Goal: Task Accomplishment & Management: Manage account settings

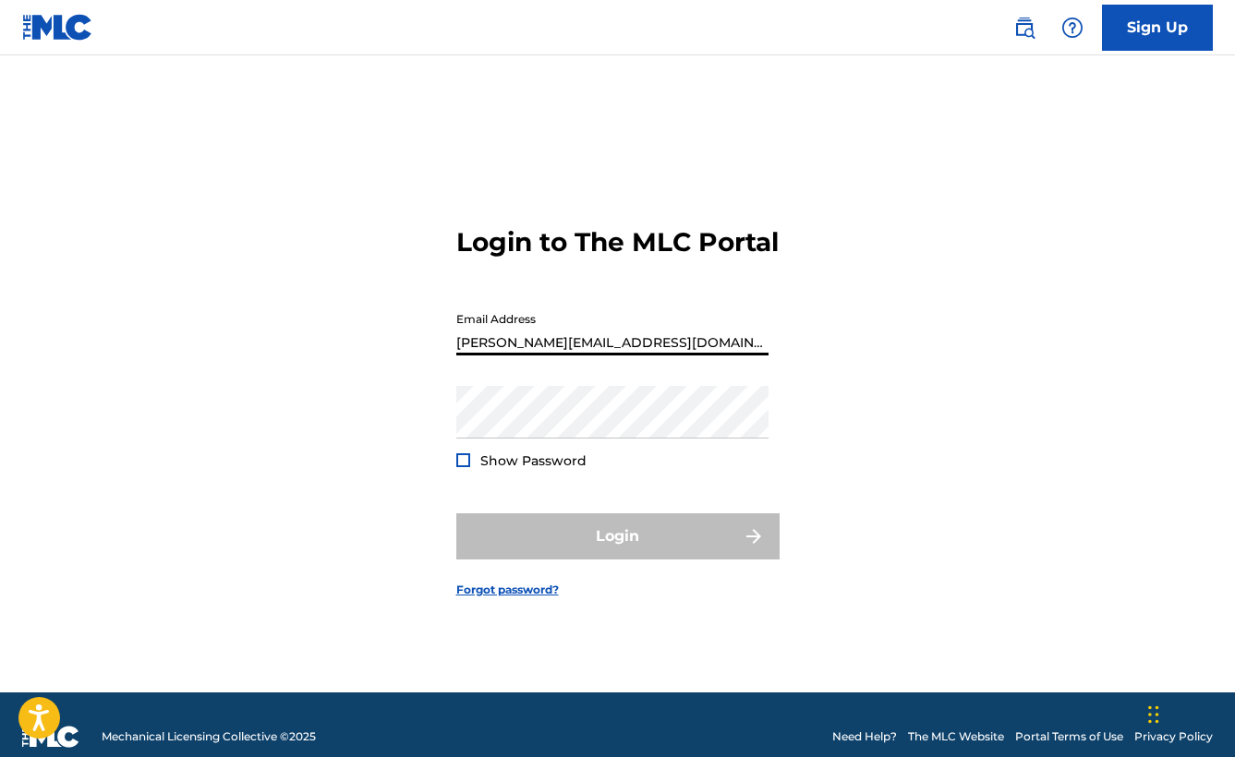
type input "[PERSON_NAME][EMAIL_ADDRESS][DOMAIN_NAME]"
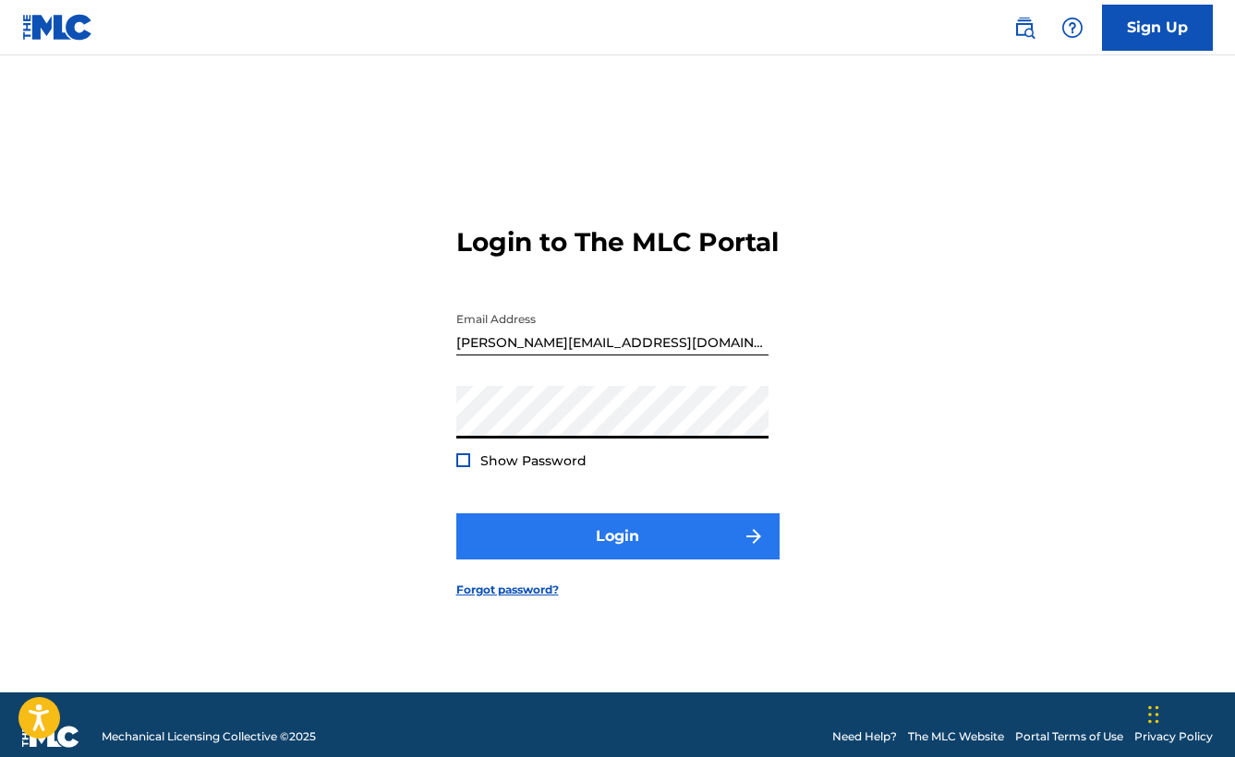
click at [642, 557] on button "Login" at bounding box center [617, 537] width 323 height 46
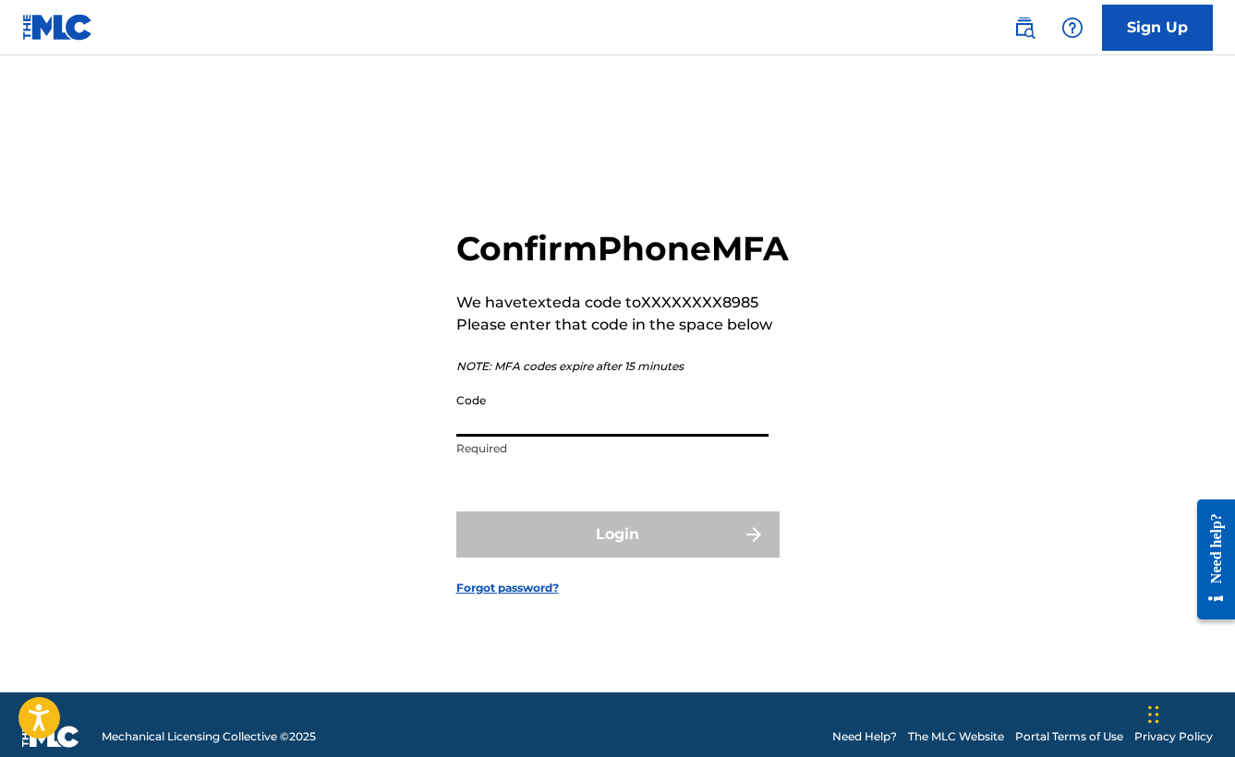
click at [563, 437] on input "Code" at bounding box center [612, 410] width 312 height 53
click at [565, 437] on input "Code" at bounding box center [612, 410] width 312 height 53
click at [727, 430] on input "Code" at bounding box center [612, 410] width 312 height 53
type input "754249"
click at [617, 555] on button "Login" at bounding box center [617, 535] width 323 height 46
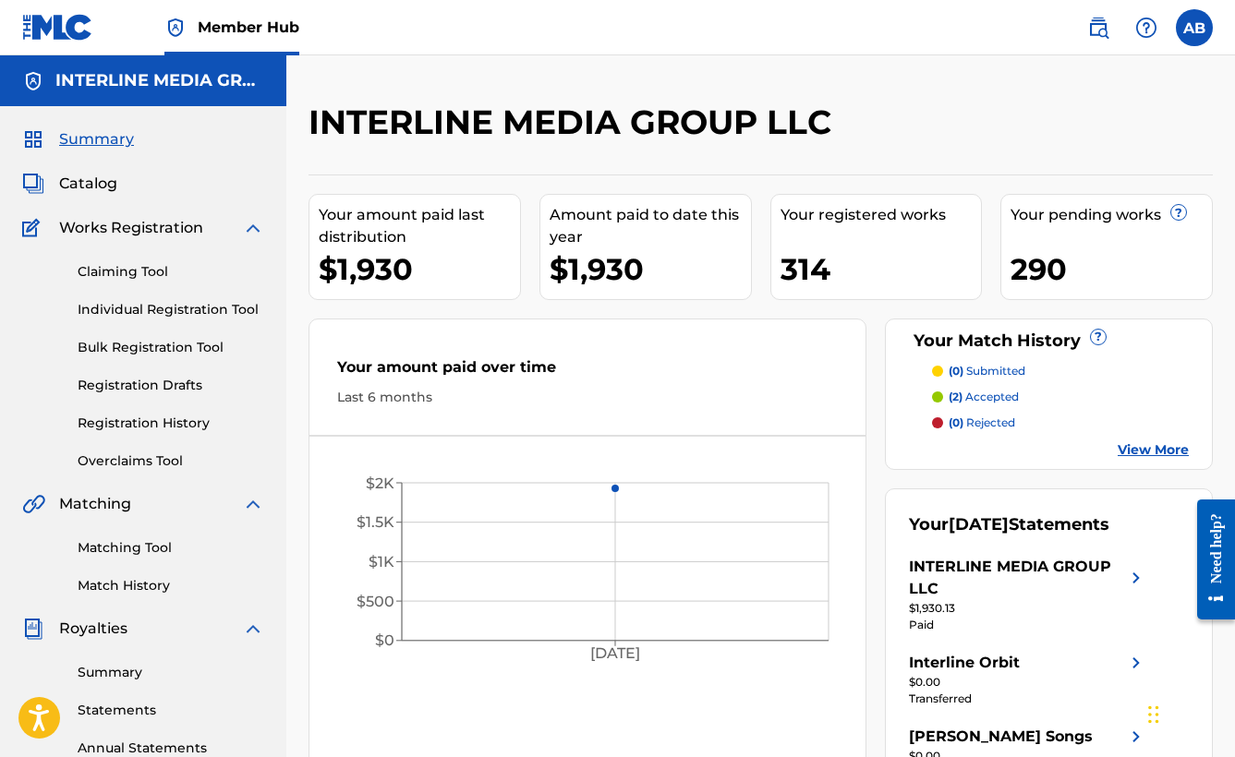
click at [531, 314] on div "Your amount paid last distribution $1,930 Amount paid to date this year $1,930 …" at bounding box center [761, 507] width 904 height 664
click at [147, 548] on link "Matching Tool" at bounding box center [171, 548] width 187 height 19
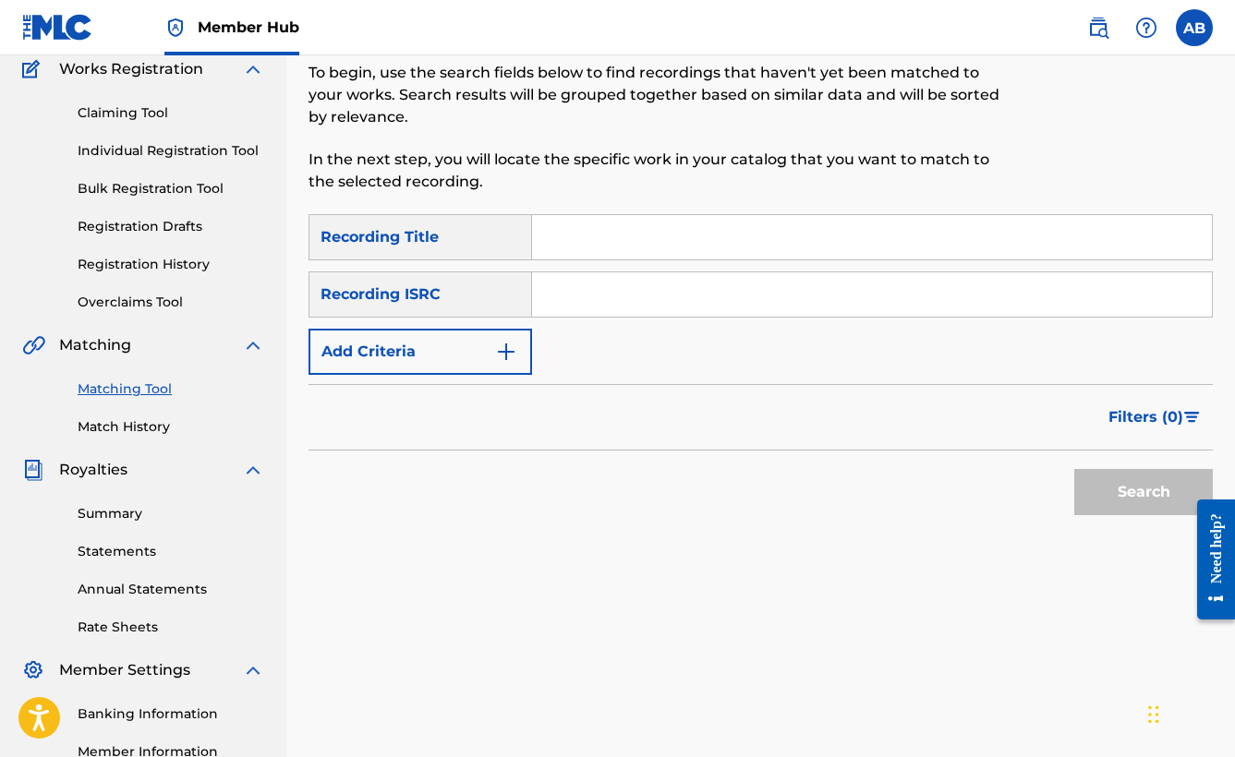
scroll to position [135, 0]
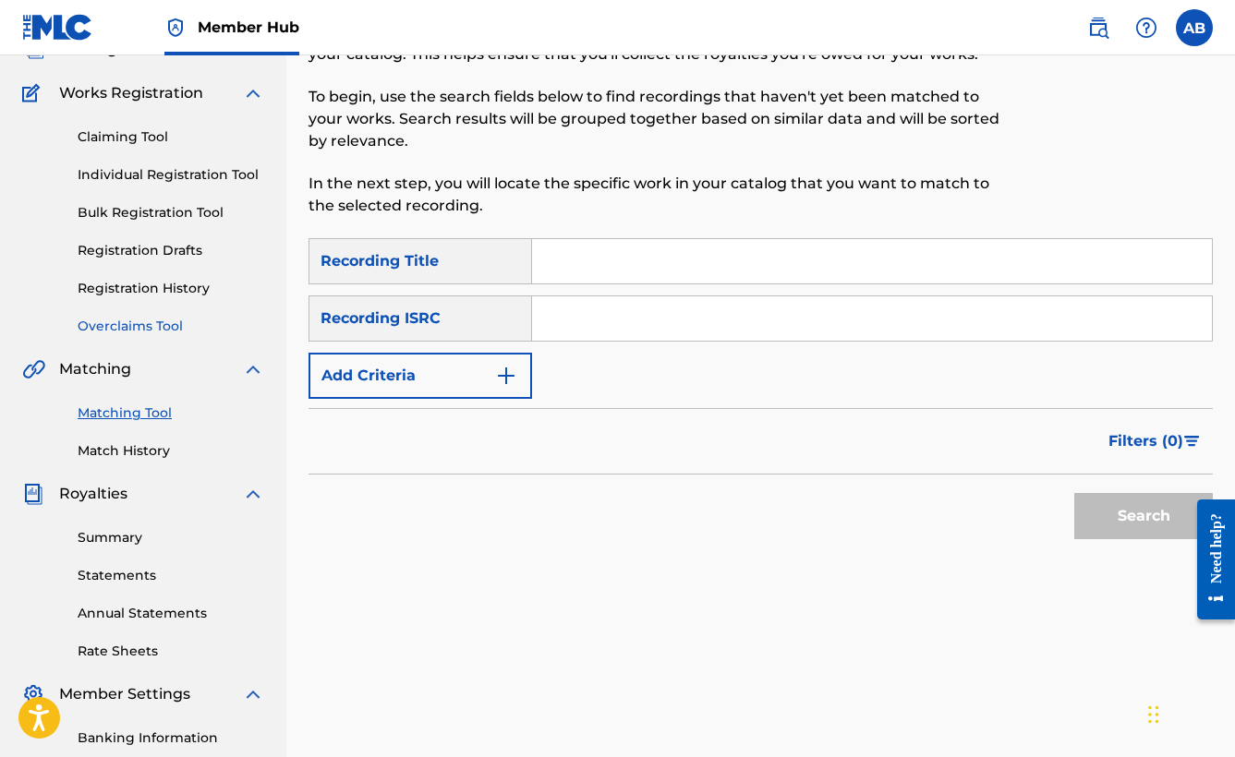
click at [144, 318] on link "Overclaims Tool" at bounding box center [171, 326] width 187 height 19
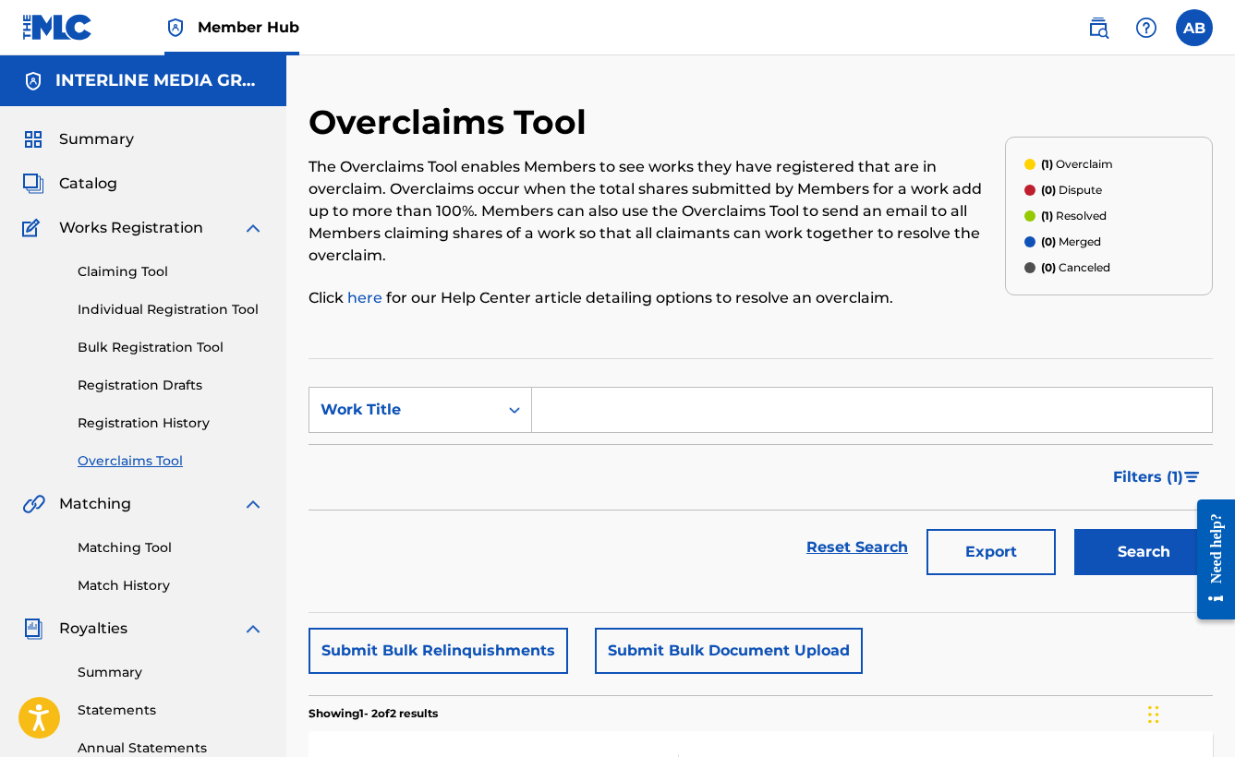
click at [757, 338] on div "Overclaims Tool The Overclaims Tool enables Members to see works they have regi…" at bounding box center [761, 602] width 904 height 1000
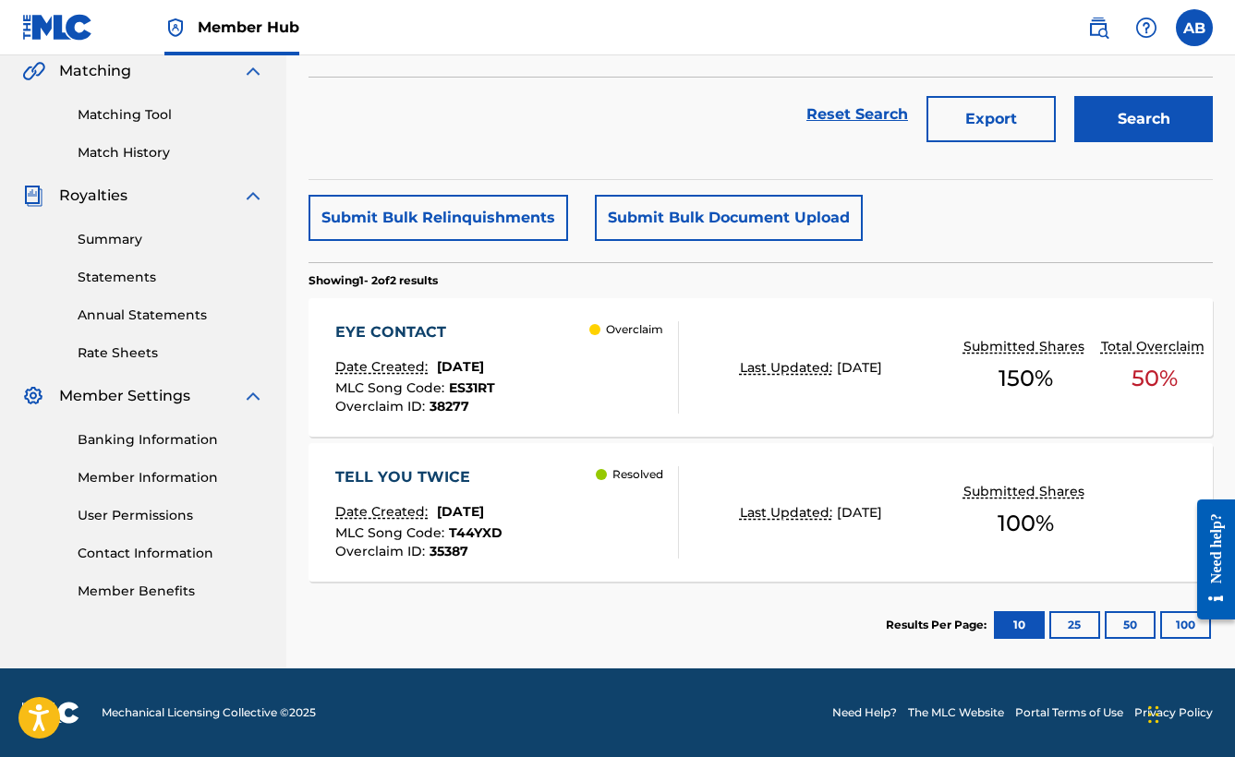
click at [619, 612] on section "Results Per Page: 10 25 50 100" at bounding box center [761, 625] width 904 height 87
click at [411, 333] on div "EYE CONTACT" at bounding box center [415, 332] width 160 height 22
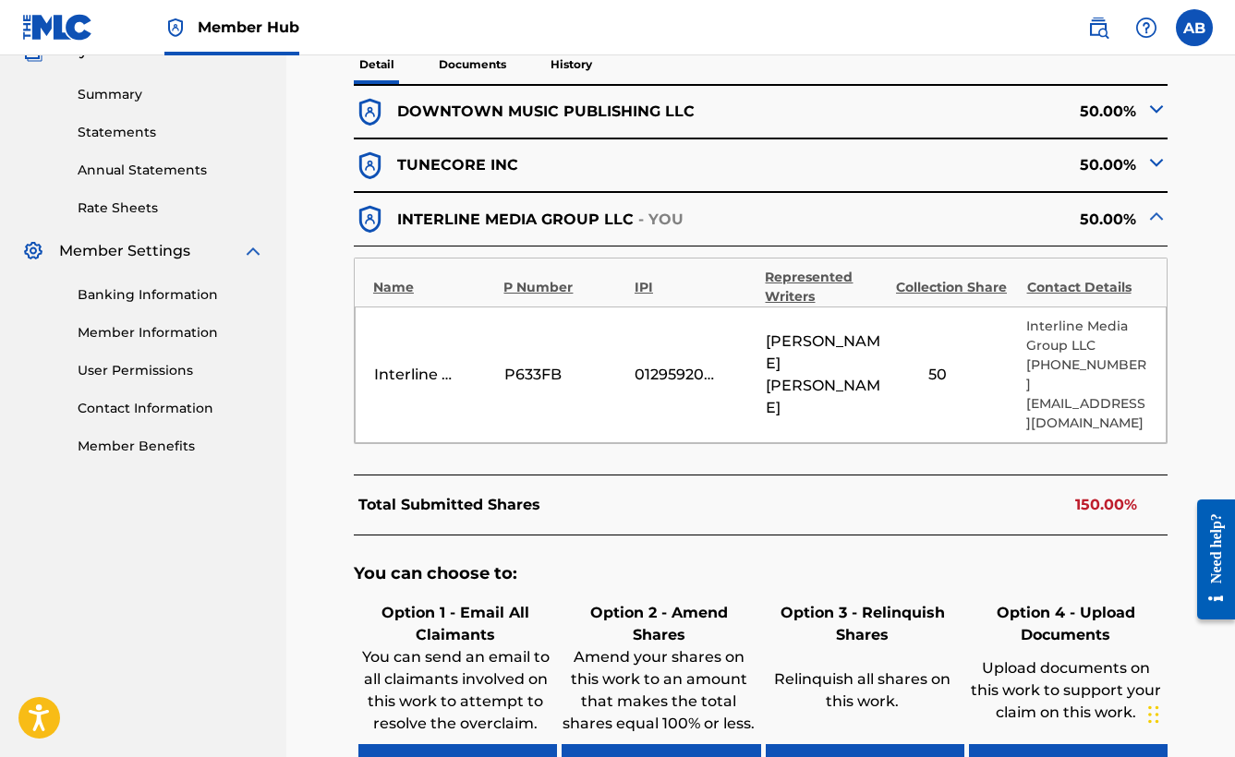
scroll to position [520, 0]
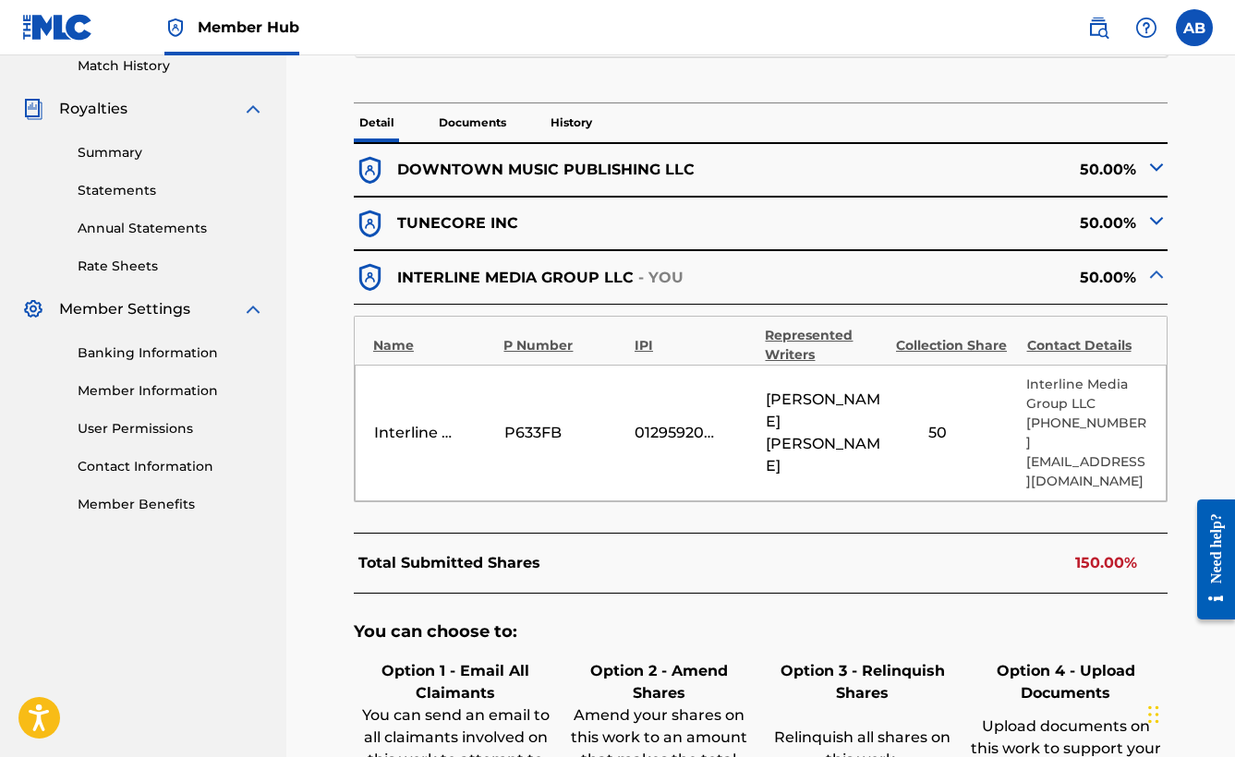
click at [1157, 219] on img at bounding box center [1156, 221] width 22 height 22
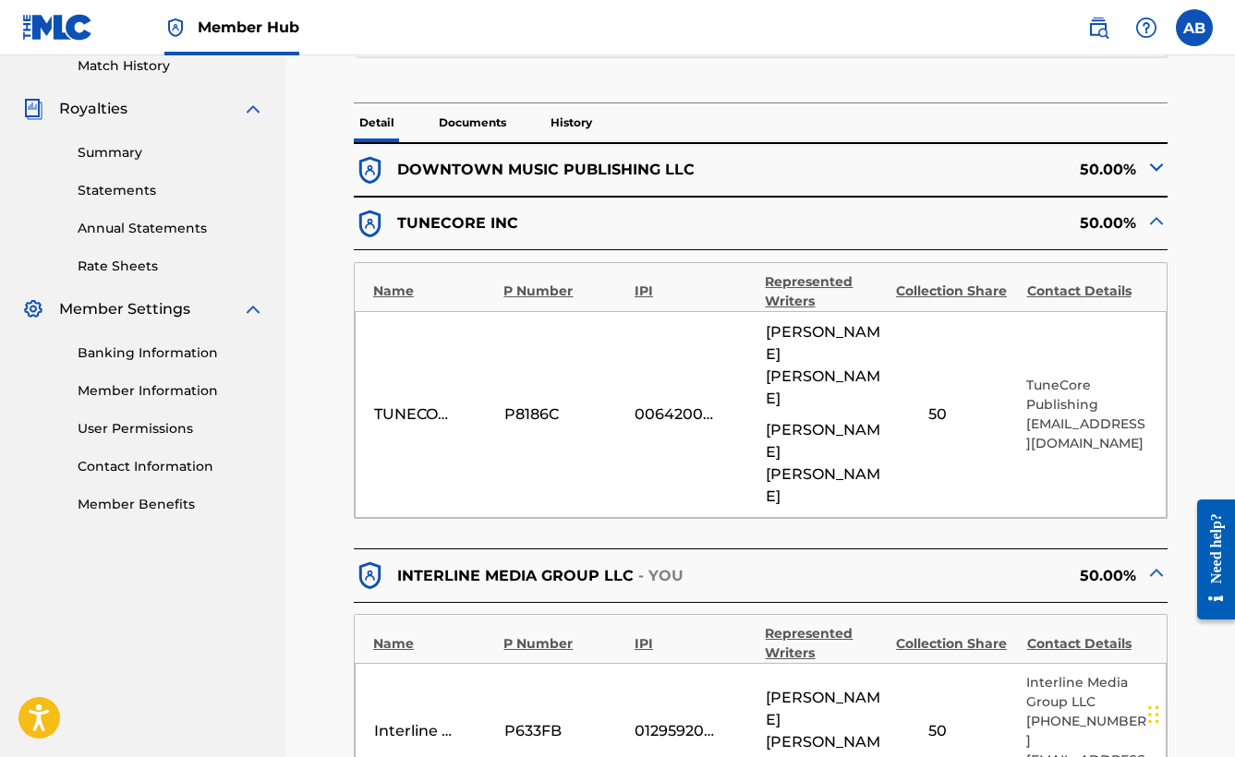
click at [1155, 167] on img at bounding box center [1156, 167] width 22 height 22
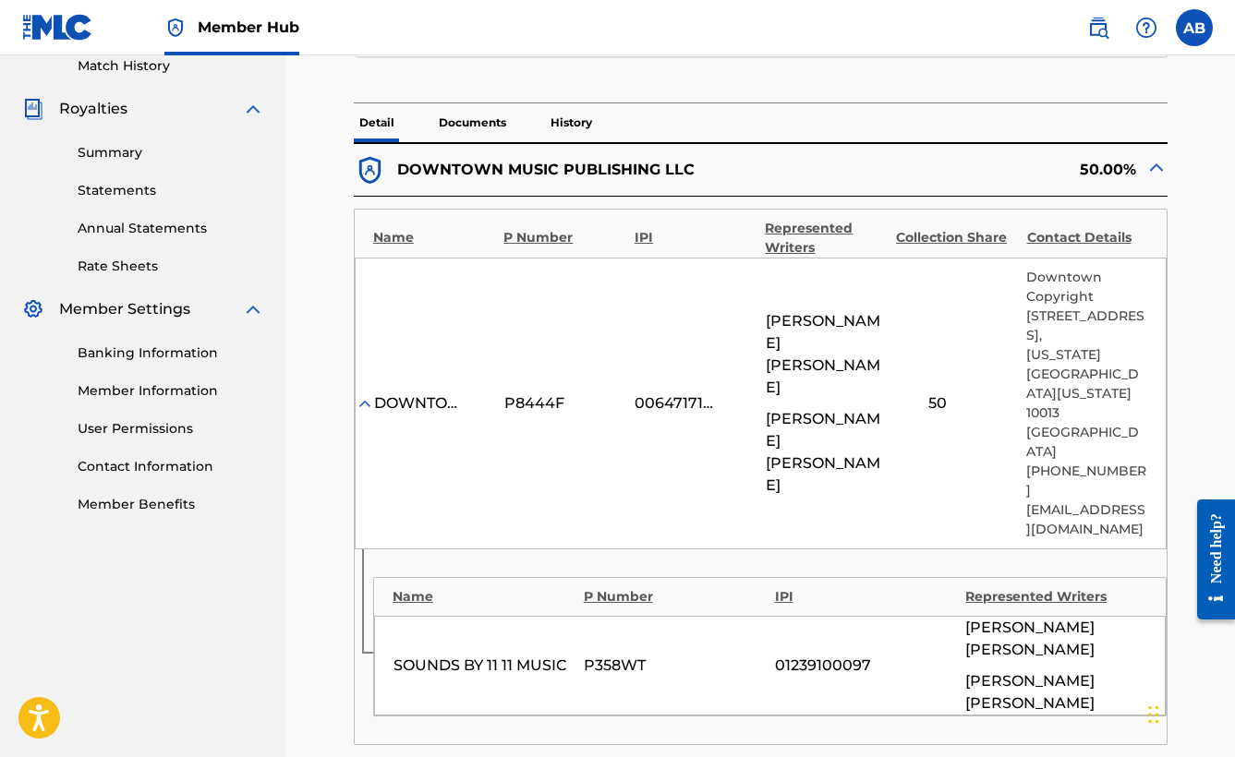
click at [1155, 167] on img at bounding box center [1156, 167] width 22 height 22
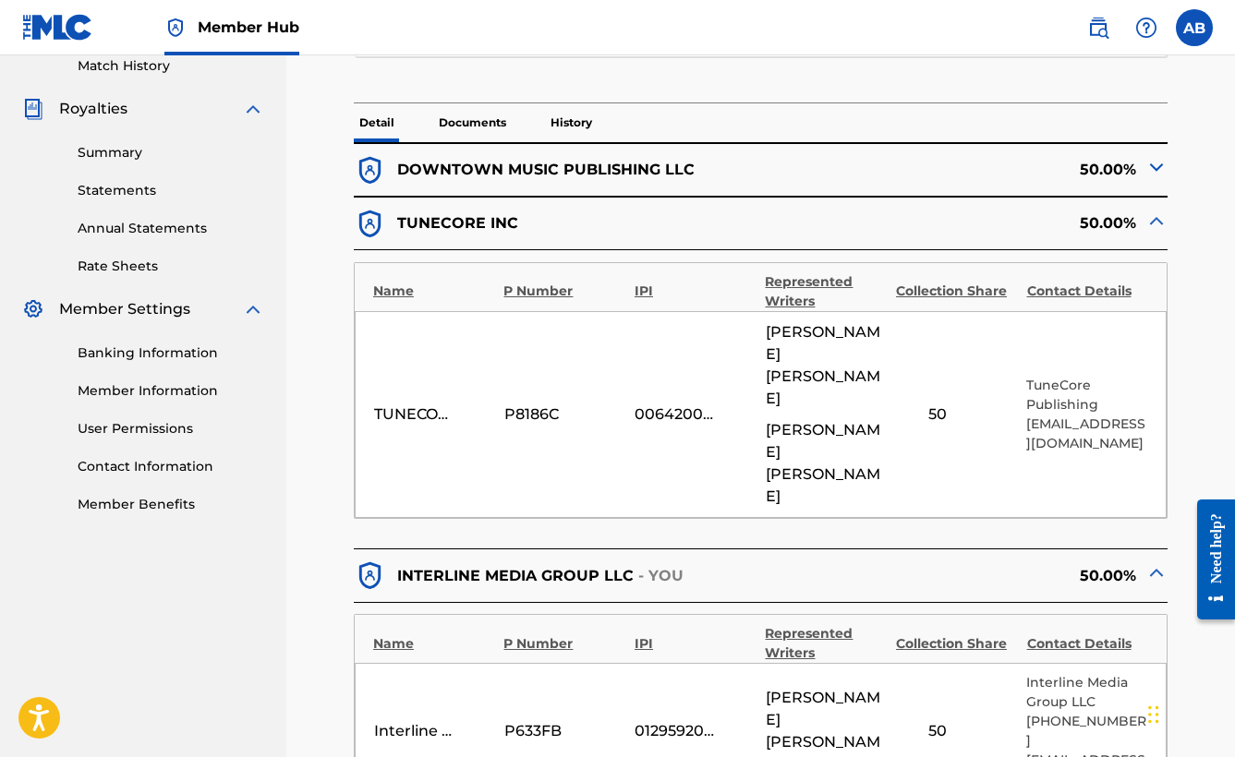
click at [454, 125] on p "Documents" at bounding box center [472, 122] width 79 height 39
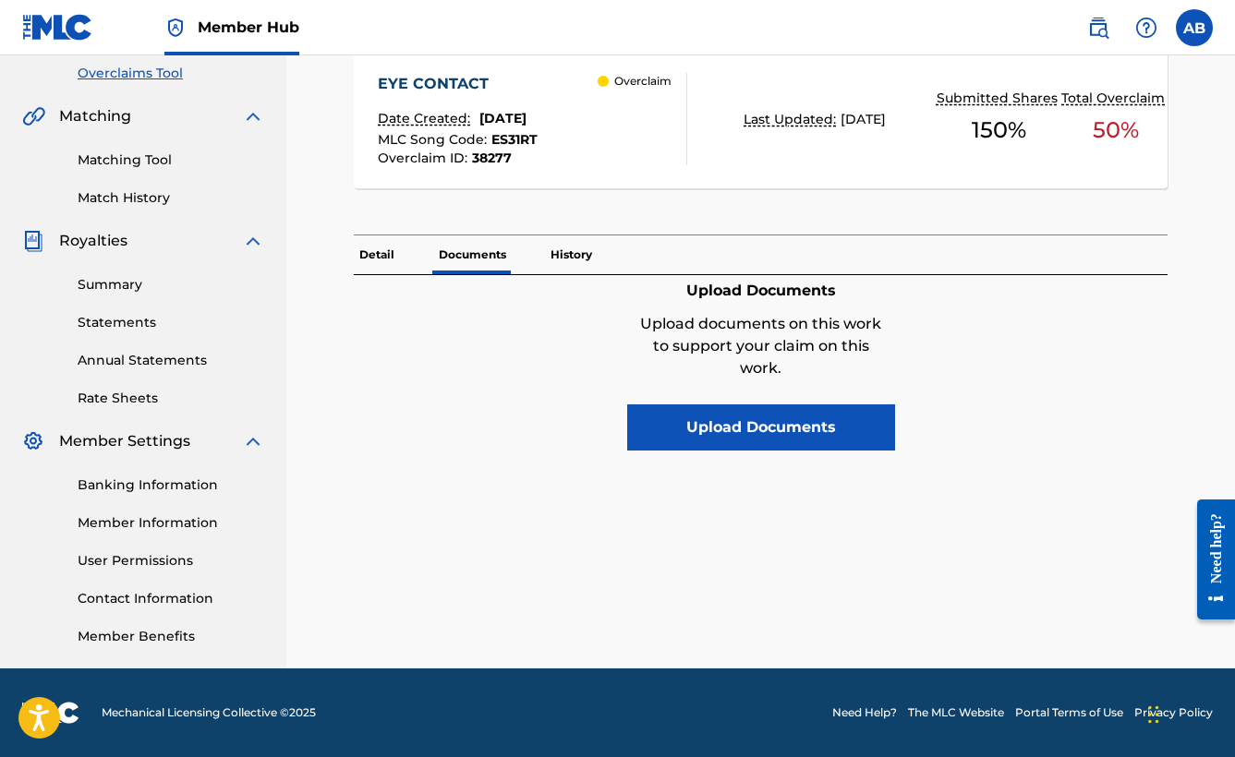
click at [564, 259] on p "History" at bounding box center [571, 255] width 53 height 39
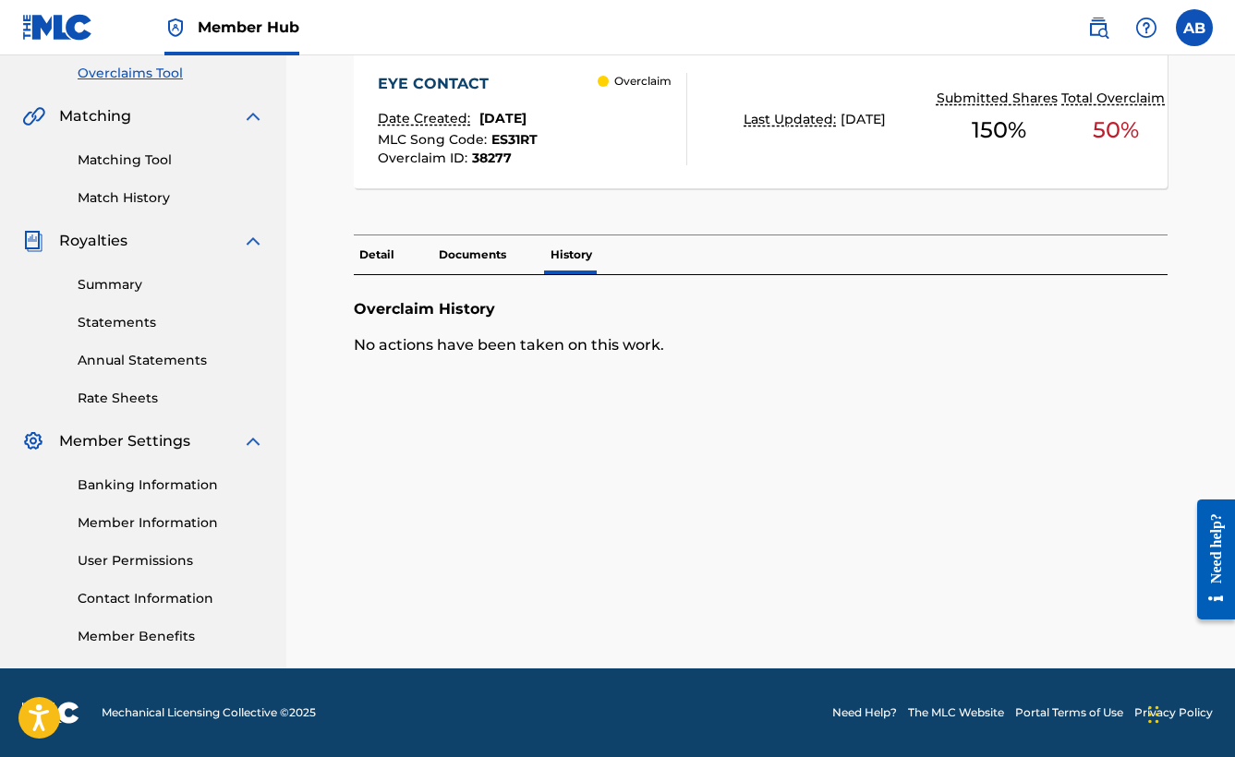
click at [369, 254] on p "Detail" at bounding box center [377, 255] width 46 height 39
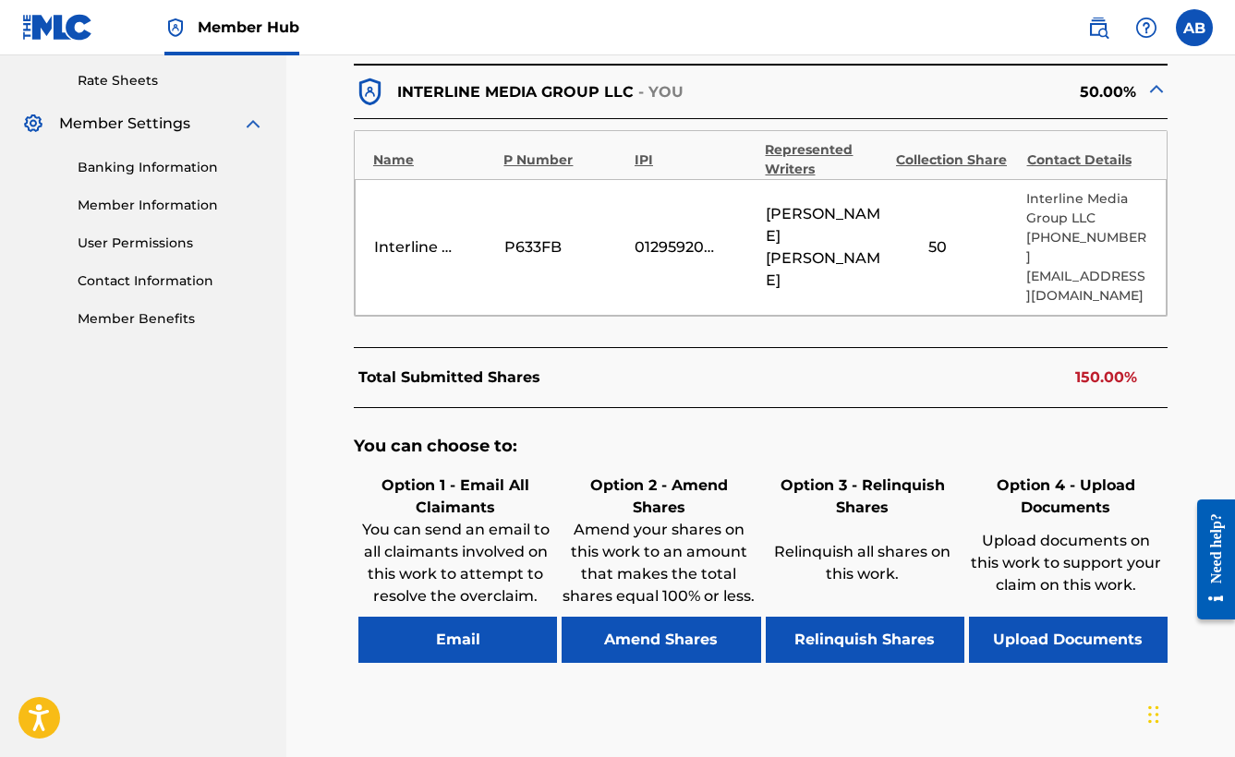
scroll to position [491, 0]
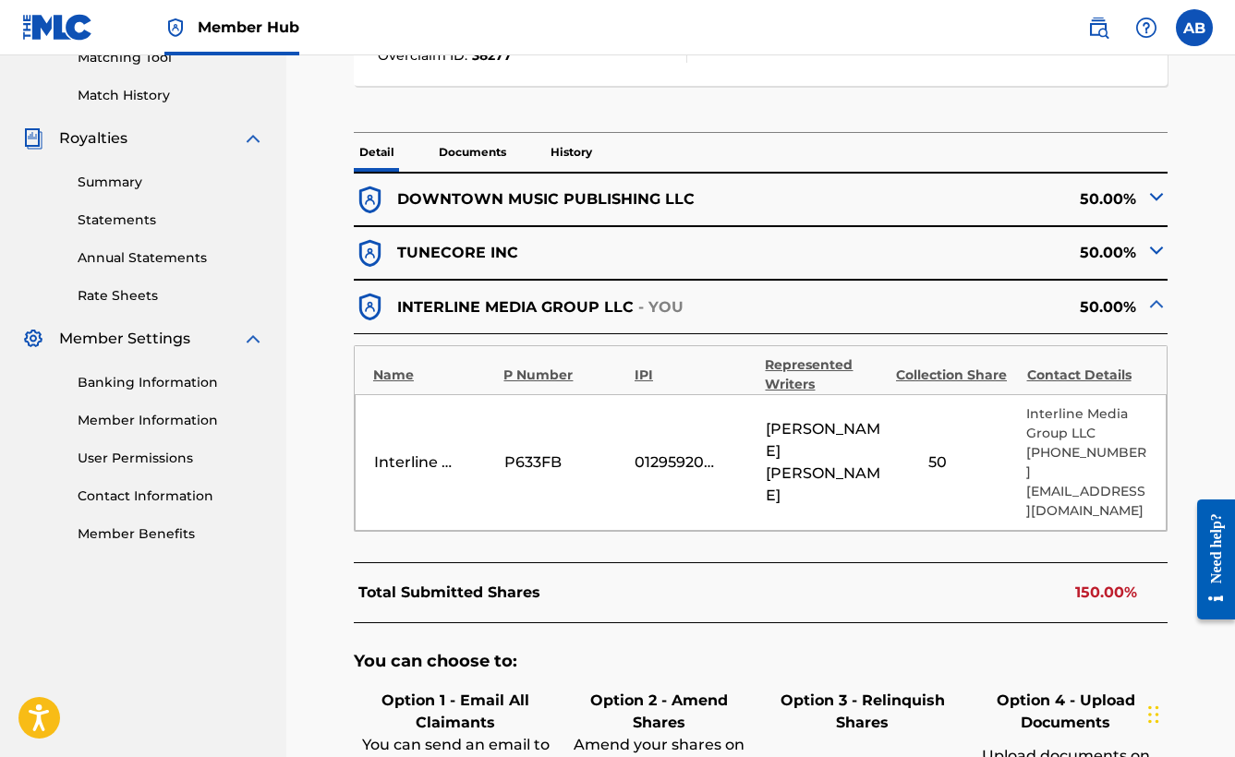
click at [522, 305] on p "INTERLINE MEDIA GROUP LLC" at bounding box center [515, 308] width 236 height 22
click at [672, 309] on p "- YOU" at bounding box center [661, 308] width 46 height 22
click at [767, 308] on div "50.00%" at bounding box center [964, 307] width 407 height 32
click at [1060, 427] on p "Interline Media Group LLC" at bounding box center [1086, 424] width 121 height 39
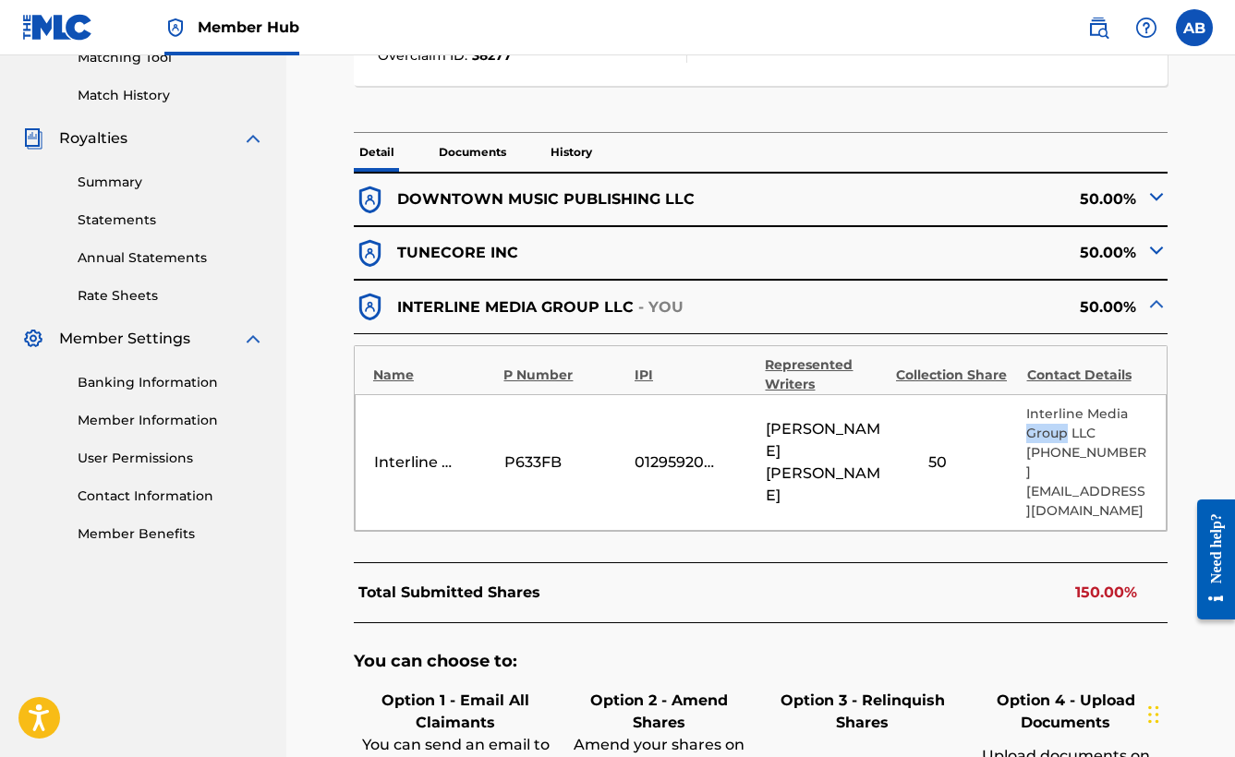
click at [1060, 427] on p "Interline Media Group LLC" at bounding box center [1086, 424] width 121 height 39
click at [1070, 419] on p "Interline Media Group LLC" at bounding box center [1086, 424] width 121 height 39
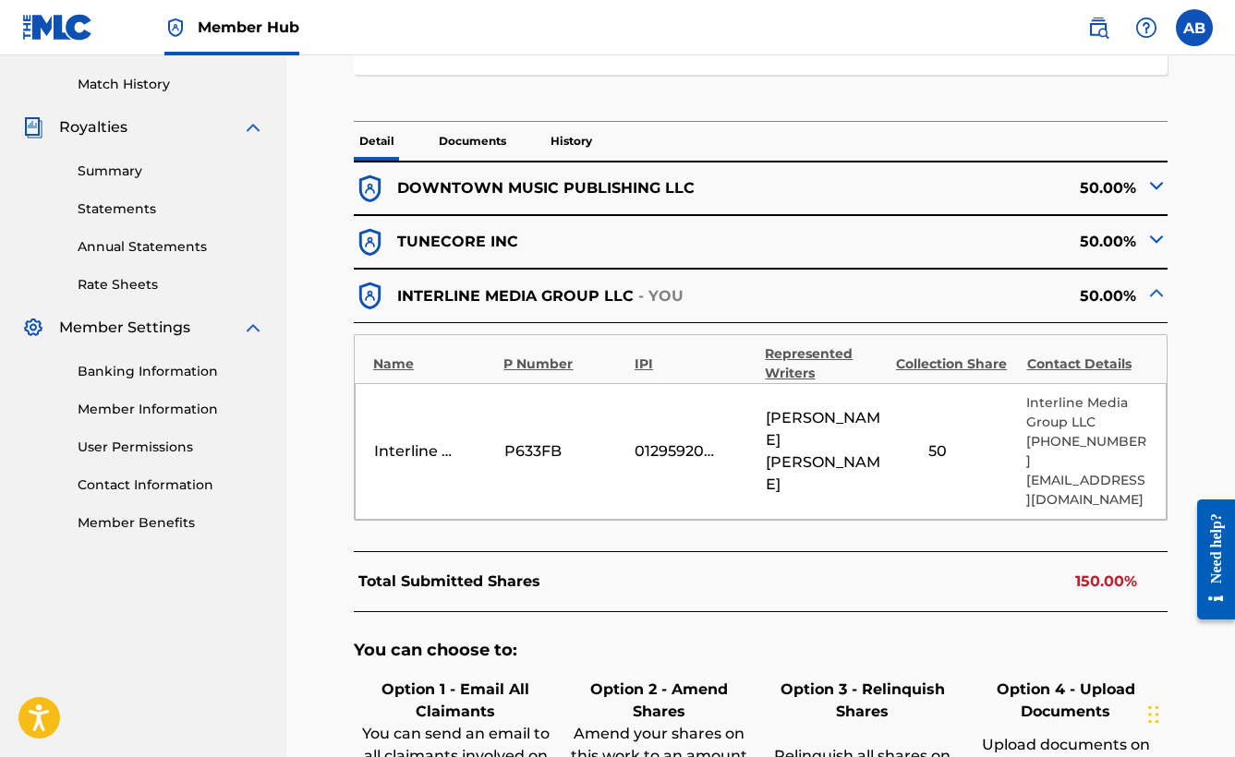
scroll to position [819, 0]
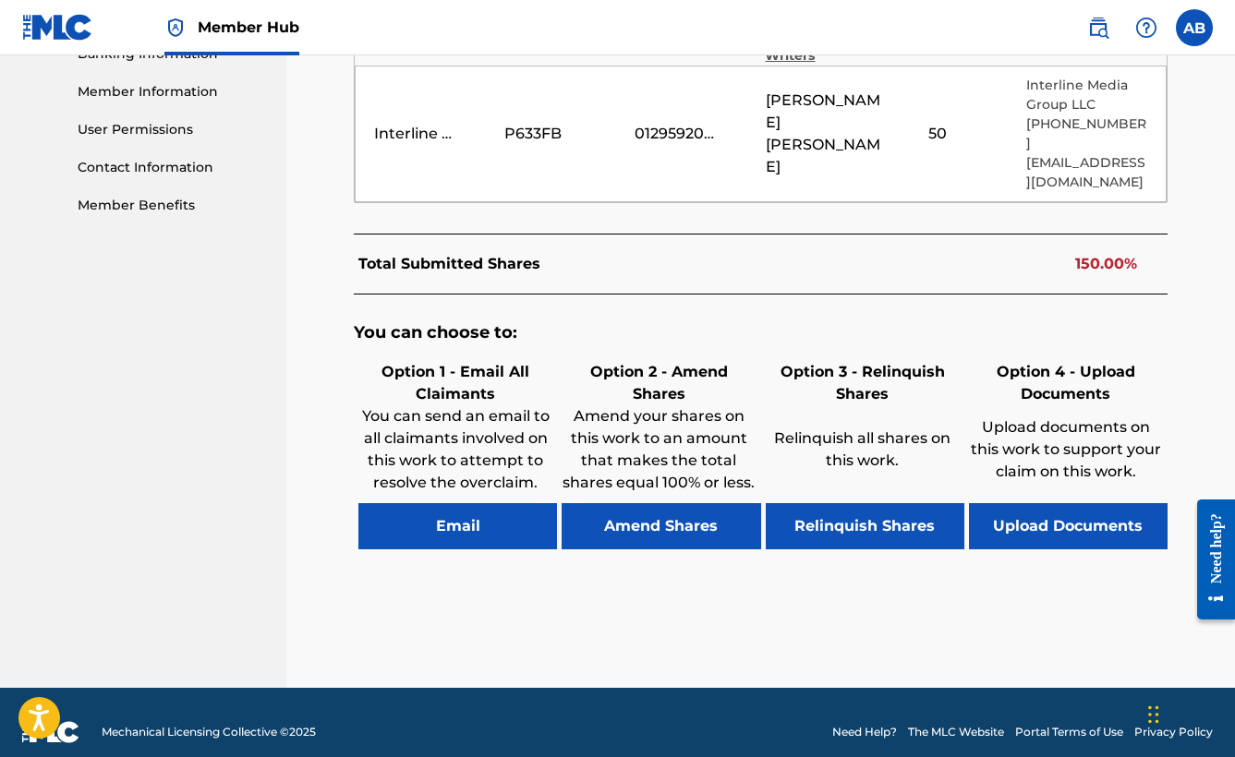
click at [676, 406] on p "Amend your shares on this work to an amount that makes the total shares equal 1…" at bounding box center [659, 450] width 194 height 89
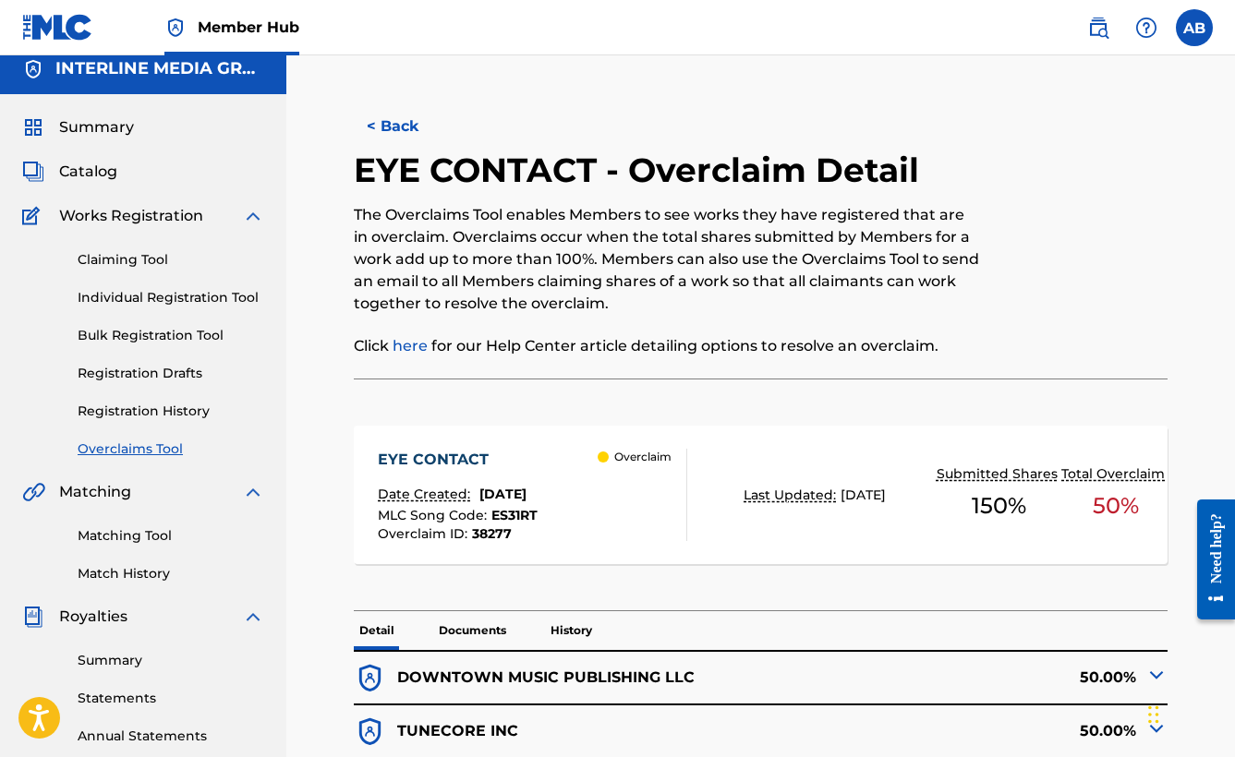
scroll to position [0, 0]
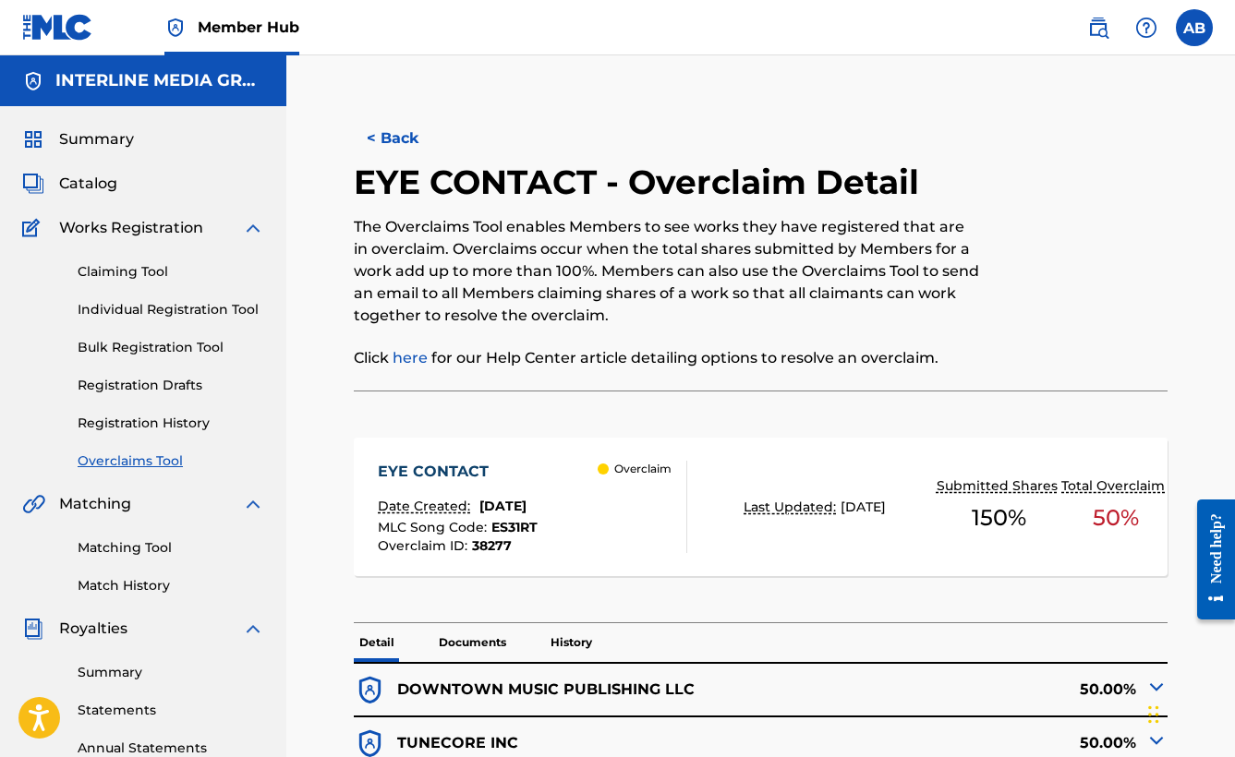
click at [165, 460] on link "Overclaims Tool" at bounding box center [171, 461] width 187 height 19
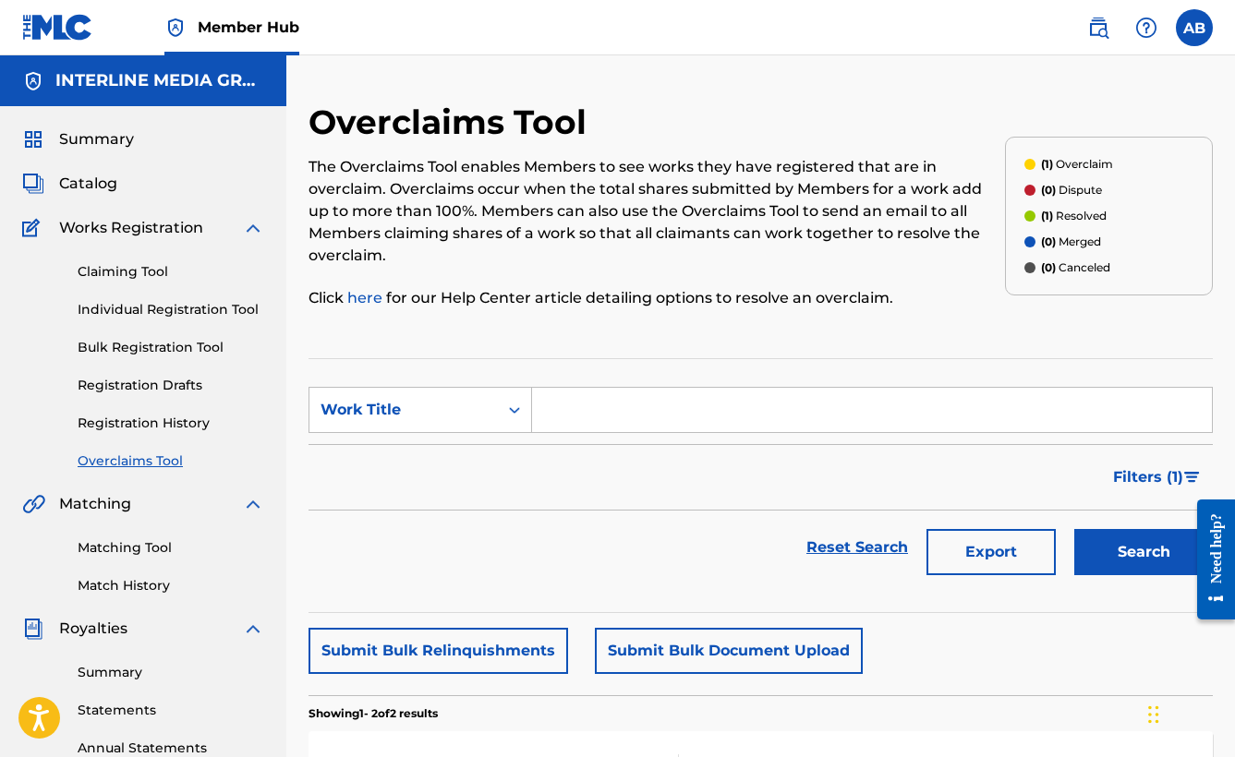
scroll to position [433, 0]
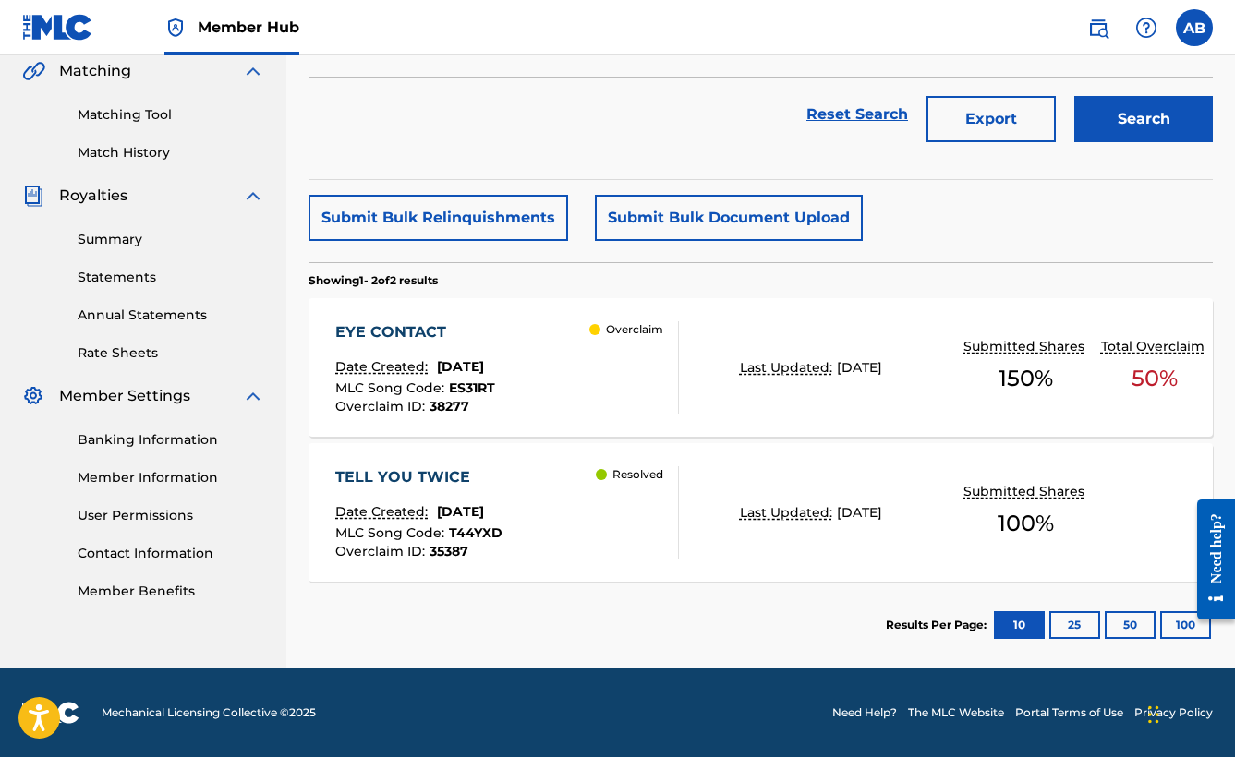
click at [495, 406] on div "Overclaim ID : 38277" at bounding box center [415, 407] width 160 height 14
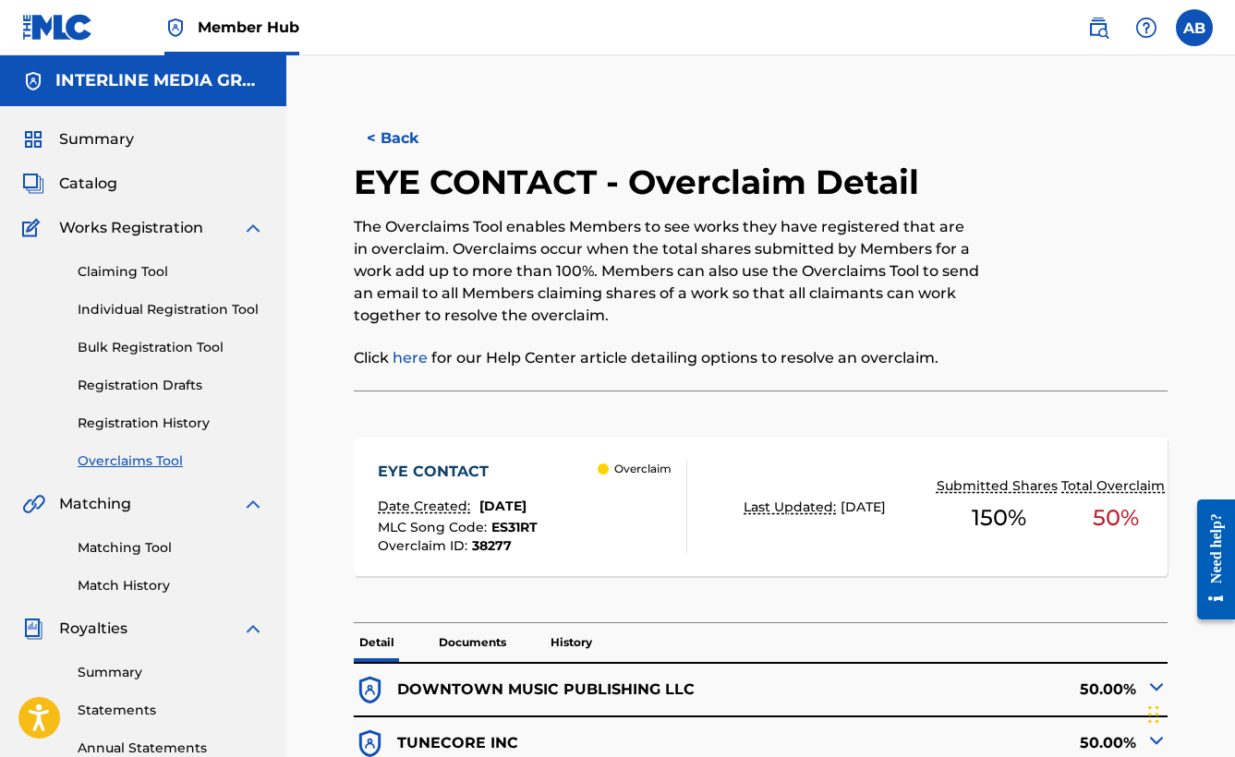
click at [155, 467] on link "Overclaims Tool" at bounding box center [171, 461] width 187 height 19
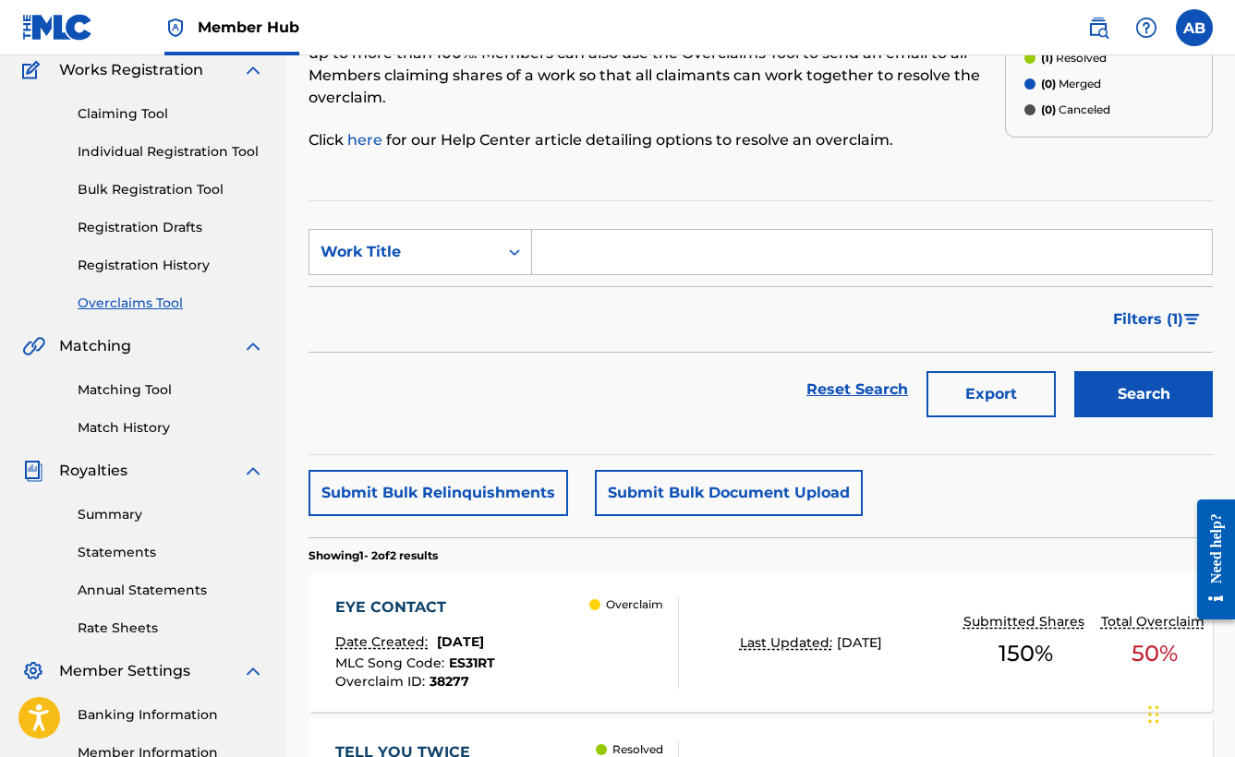
scroll to position [433, 0]
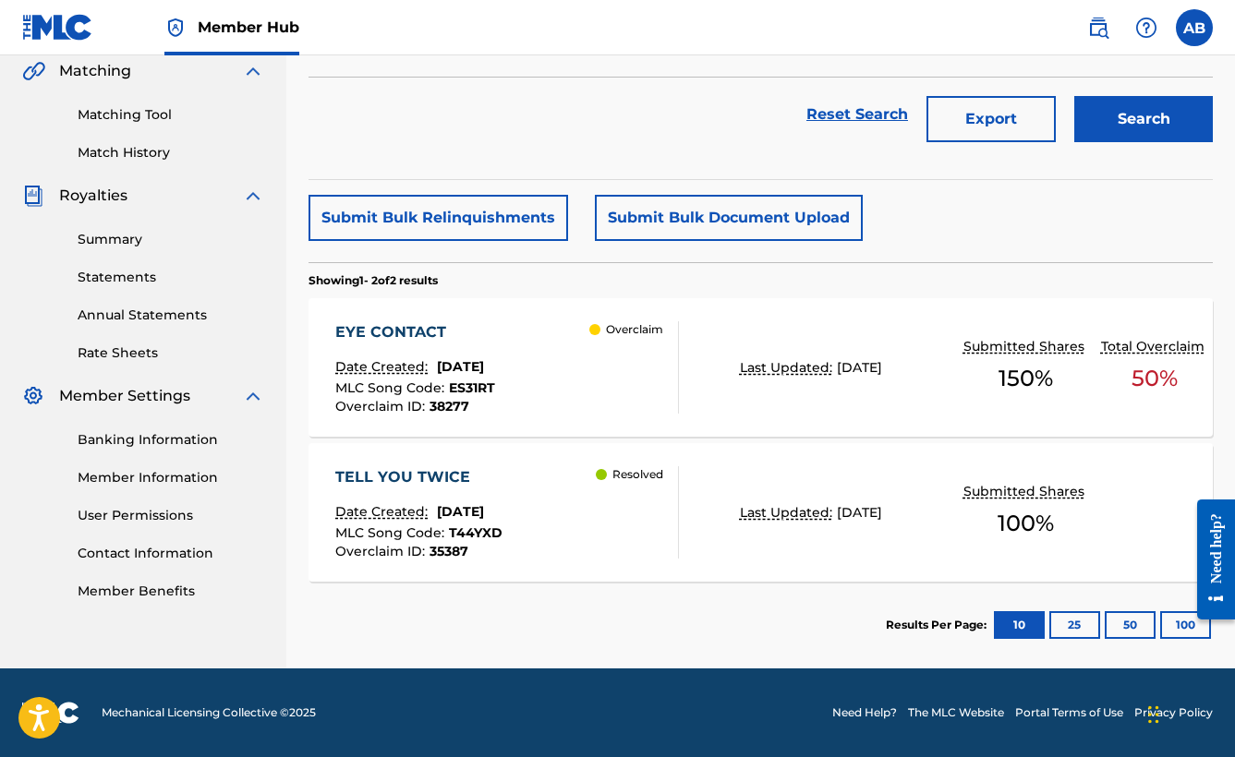
click at [701, 512] on div "TELL YOU TWICE Date Created: [DATE] MLC Song Code : T44YXD Overclaim ID : 35387…" at bounding box center [761, 512] width 904 height 139
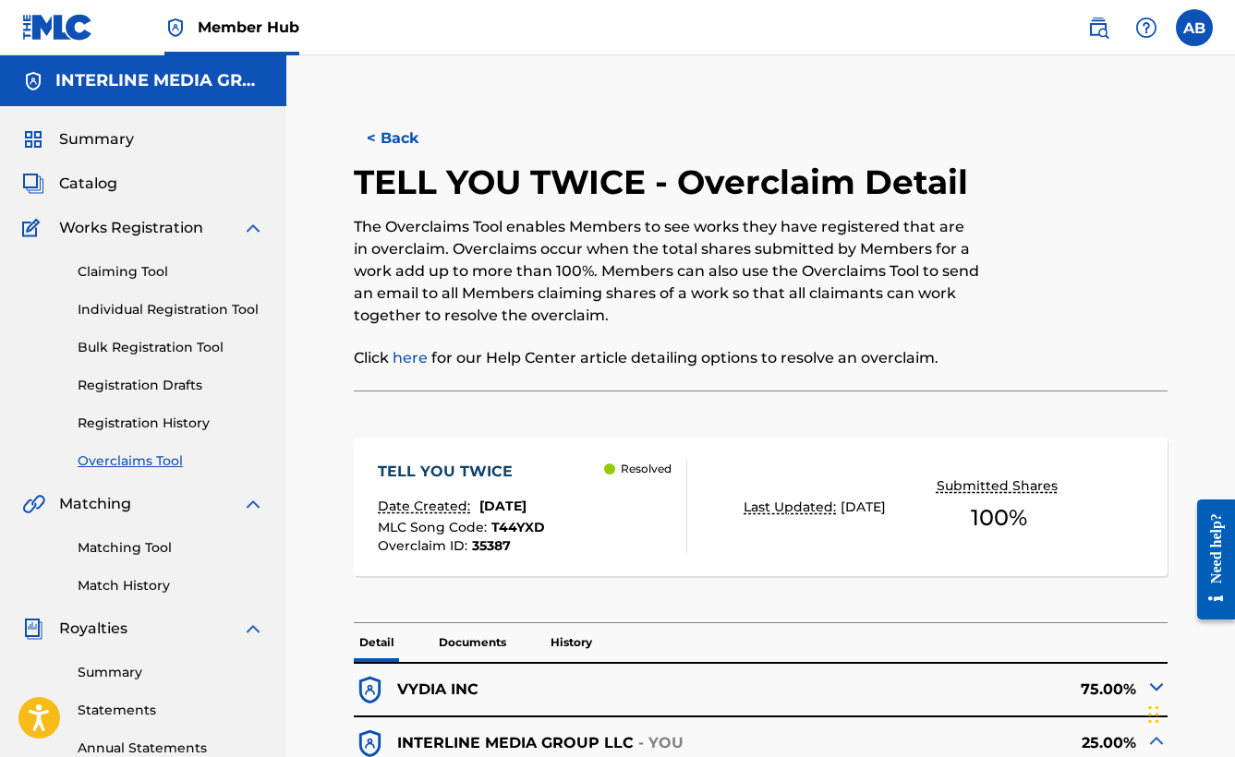
click at [146, 455] on link "Overclaims Tool" at bounding box center [171, 461] width 187 height 19
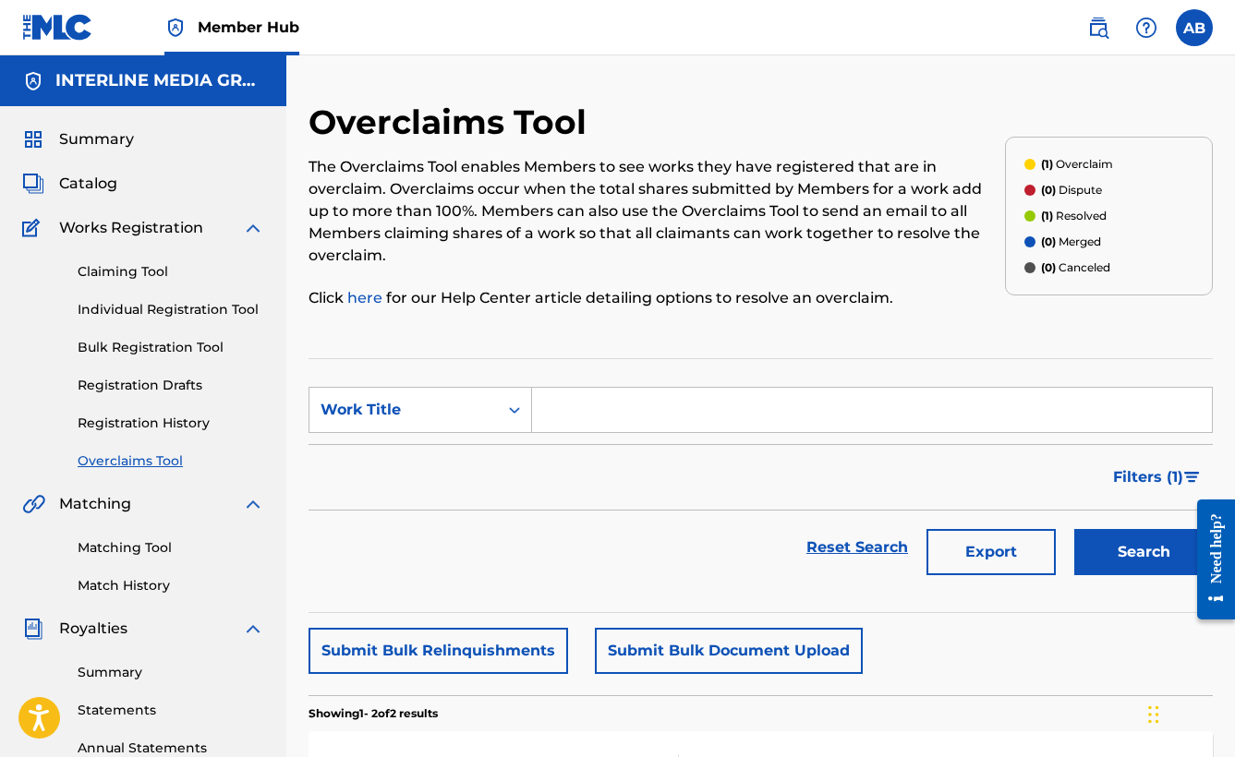
scroll to position [433, 0]
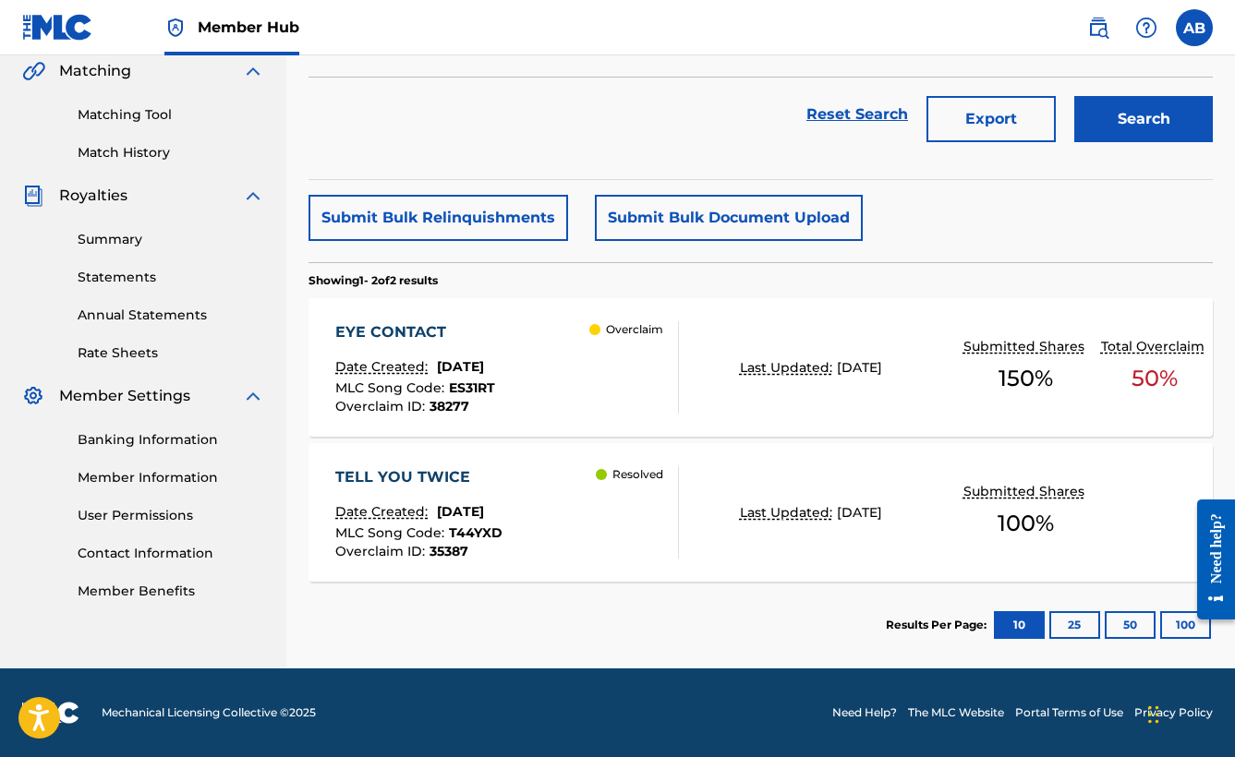
click at [444, 336] on div "EYE CONTACT" at bounding box center [415, 332] width 160 height 22
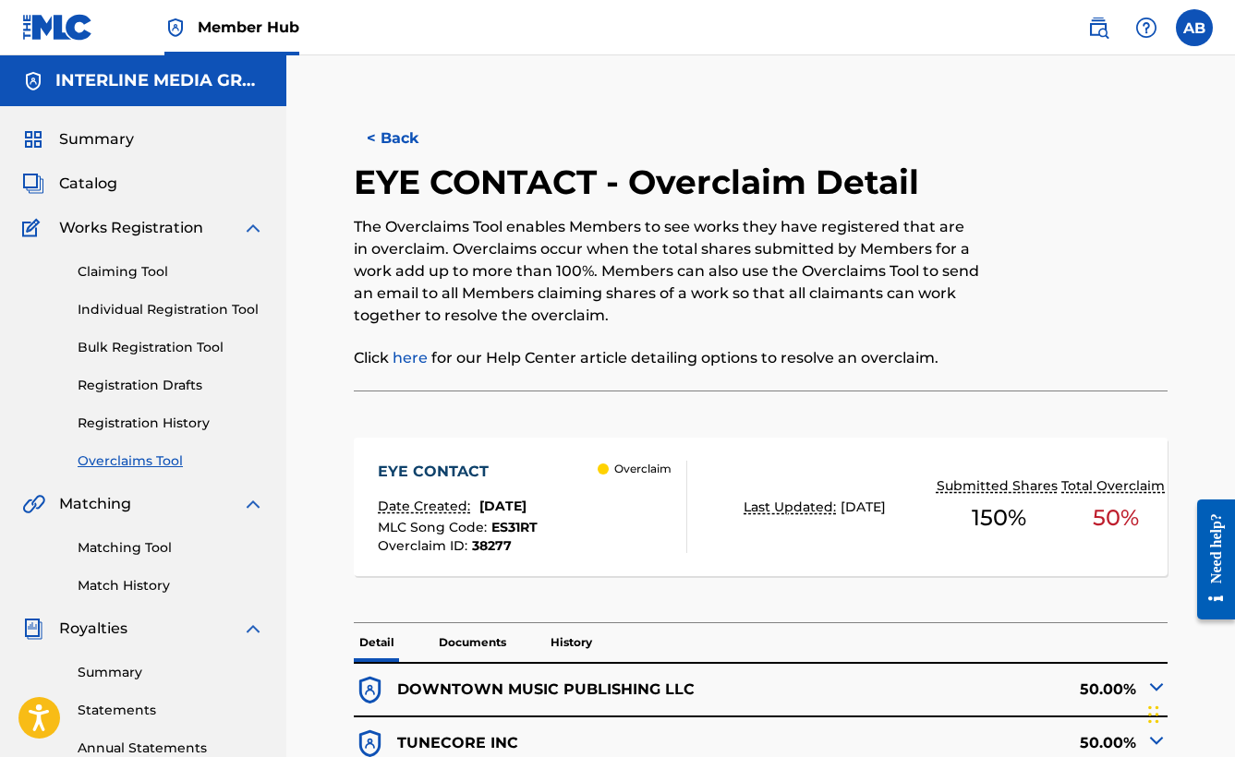
scroll to position [370, 0]
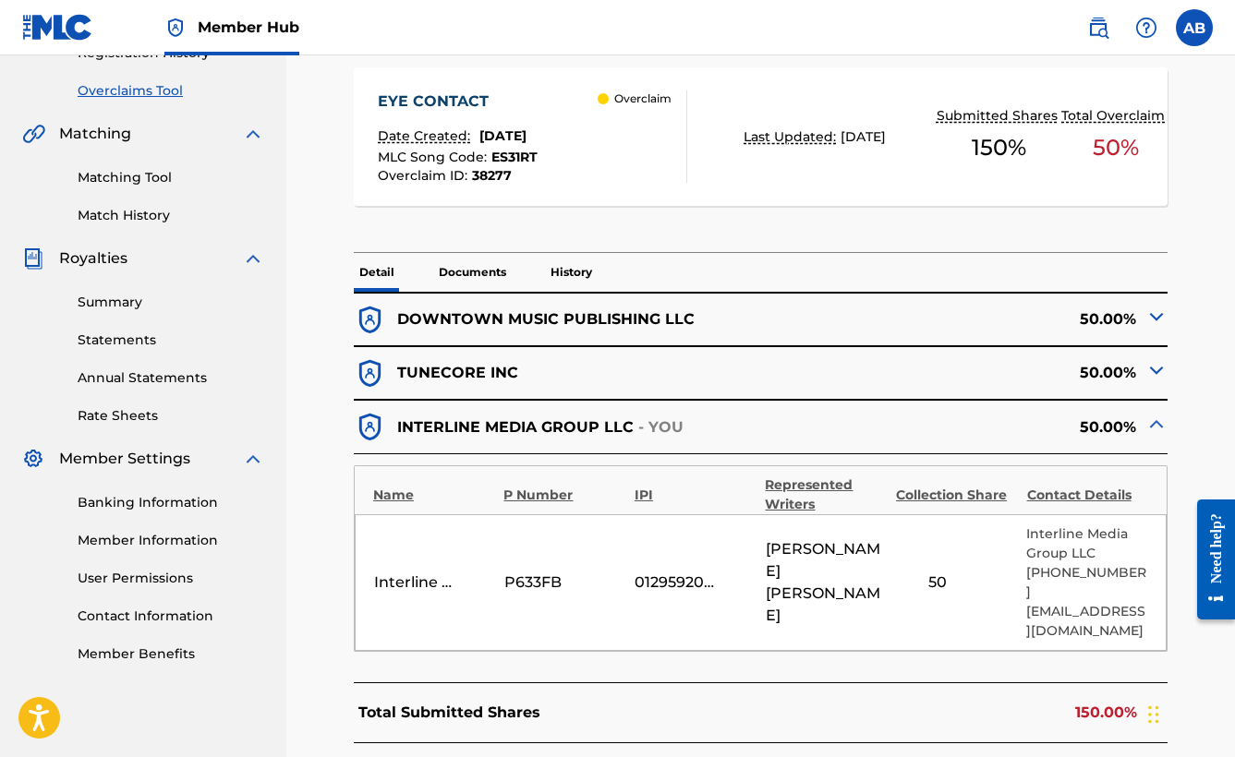
click at [1152, 369] on img at bounding box center [1156, 370] width 22 height 22
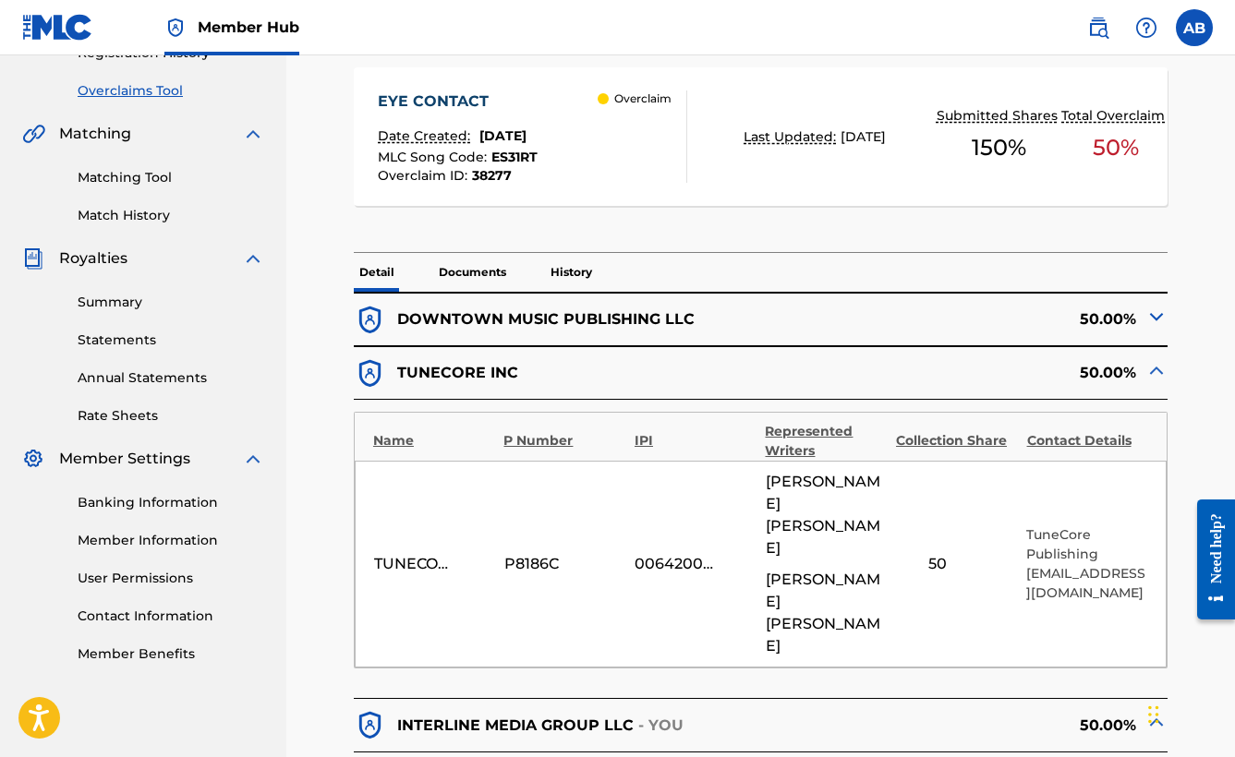
click at [1152, 367] on img at bounding box center [1156, 370] width 22 height 22
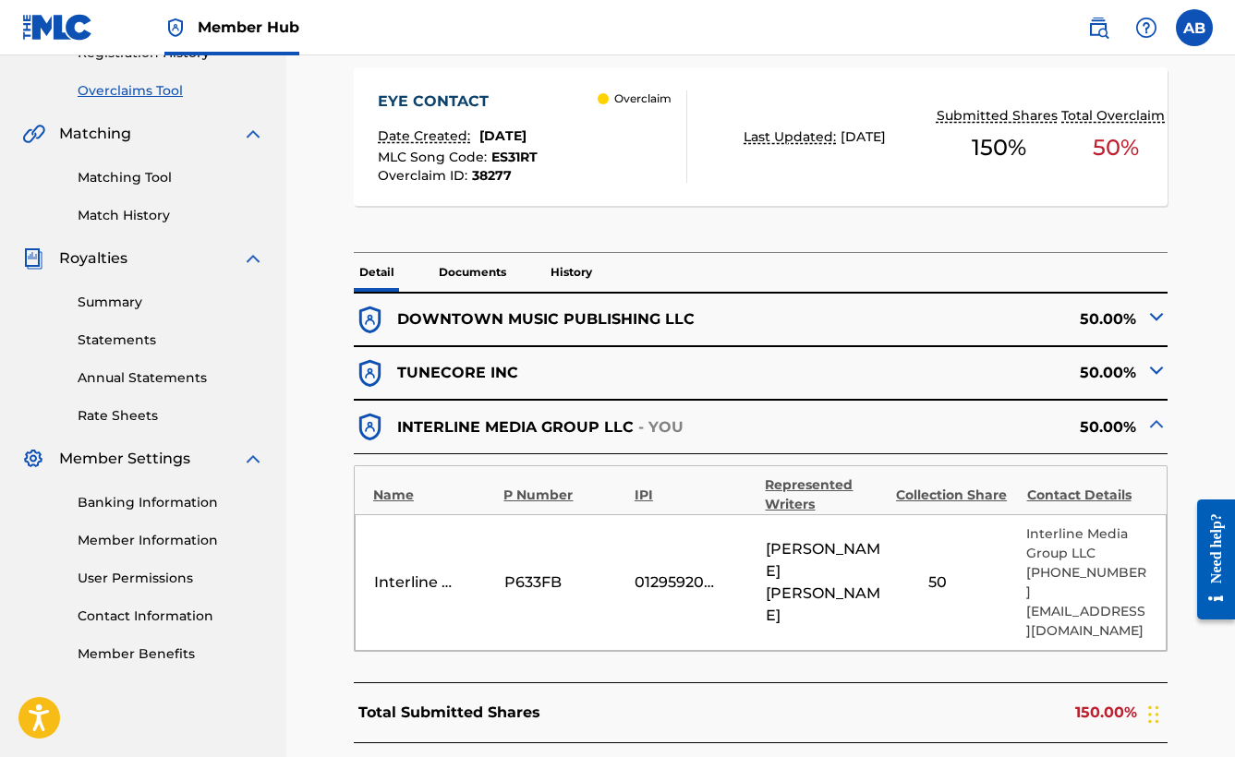
click at [961, 587] on div "Interline Orbit P633FB 01295920031 [PERSON_NAME] 50 Interline Media Group LLC […" at bounding box center [761, 583] width 812 height 137
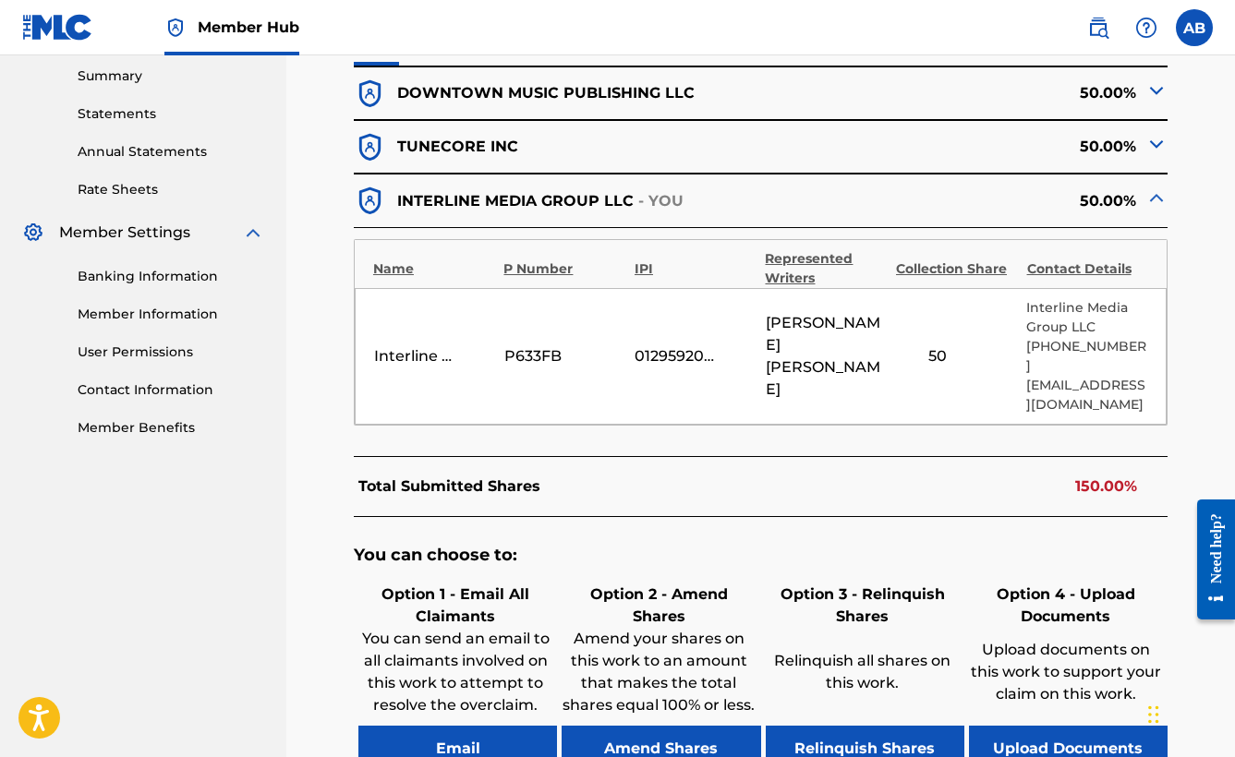
scroll to position [819, 0]
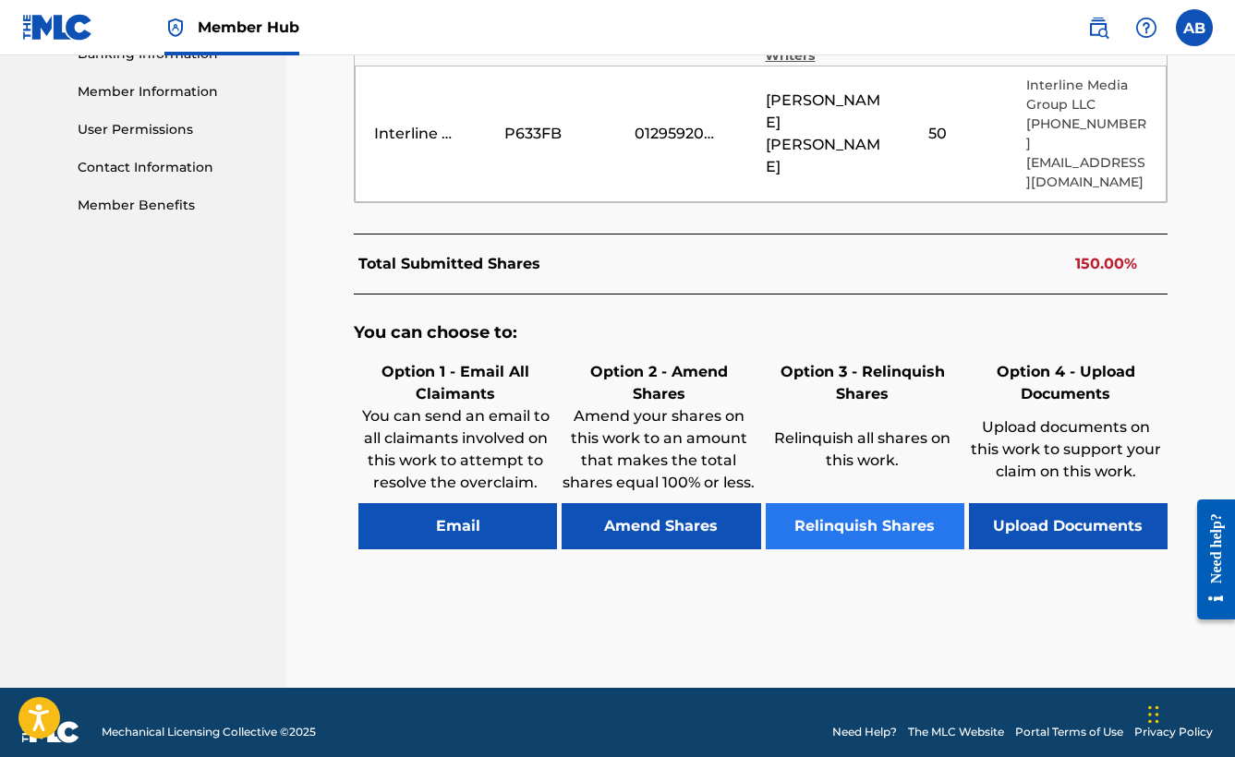
click at [843, 507] on button "Relinquish Shares" at bounding box center [865, 526] width 199 height 46
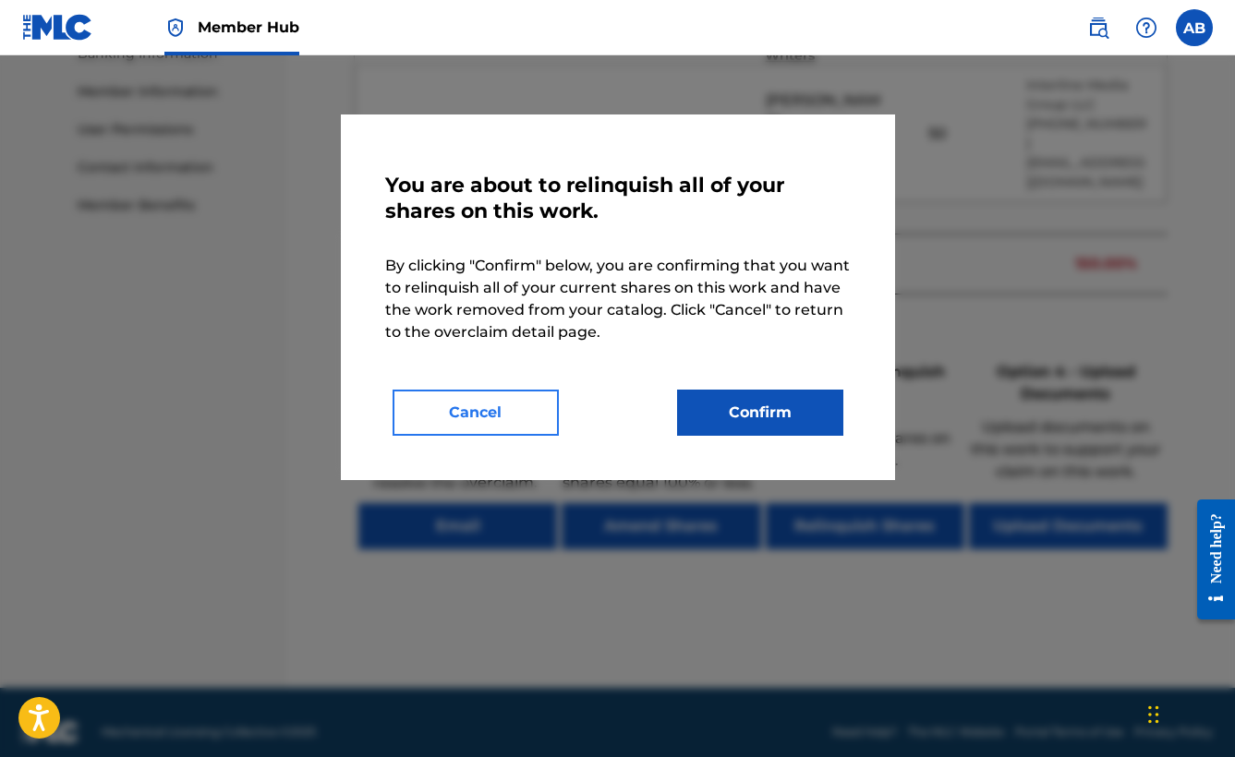
click at [469, 425] on button "Cancel" at bounding box center [476, 413] width 166 height 46
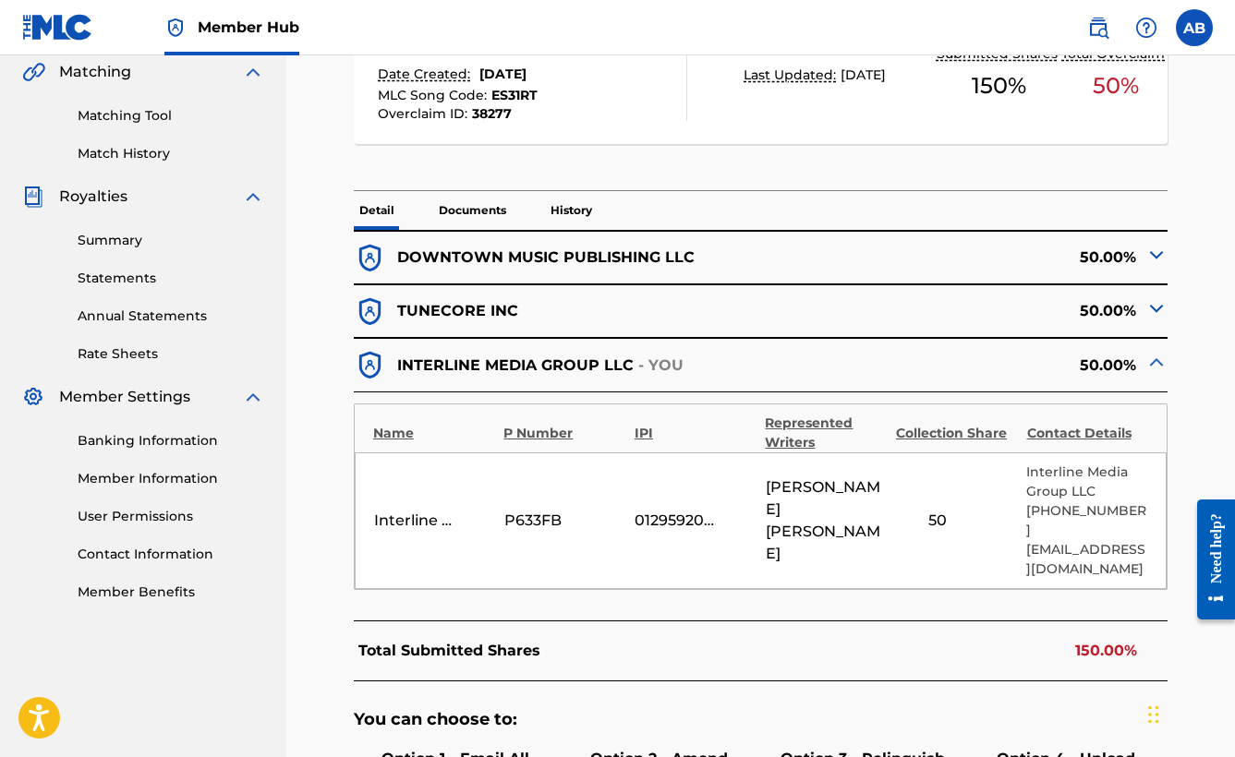
scroll to position [262, 0]
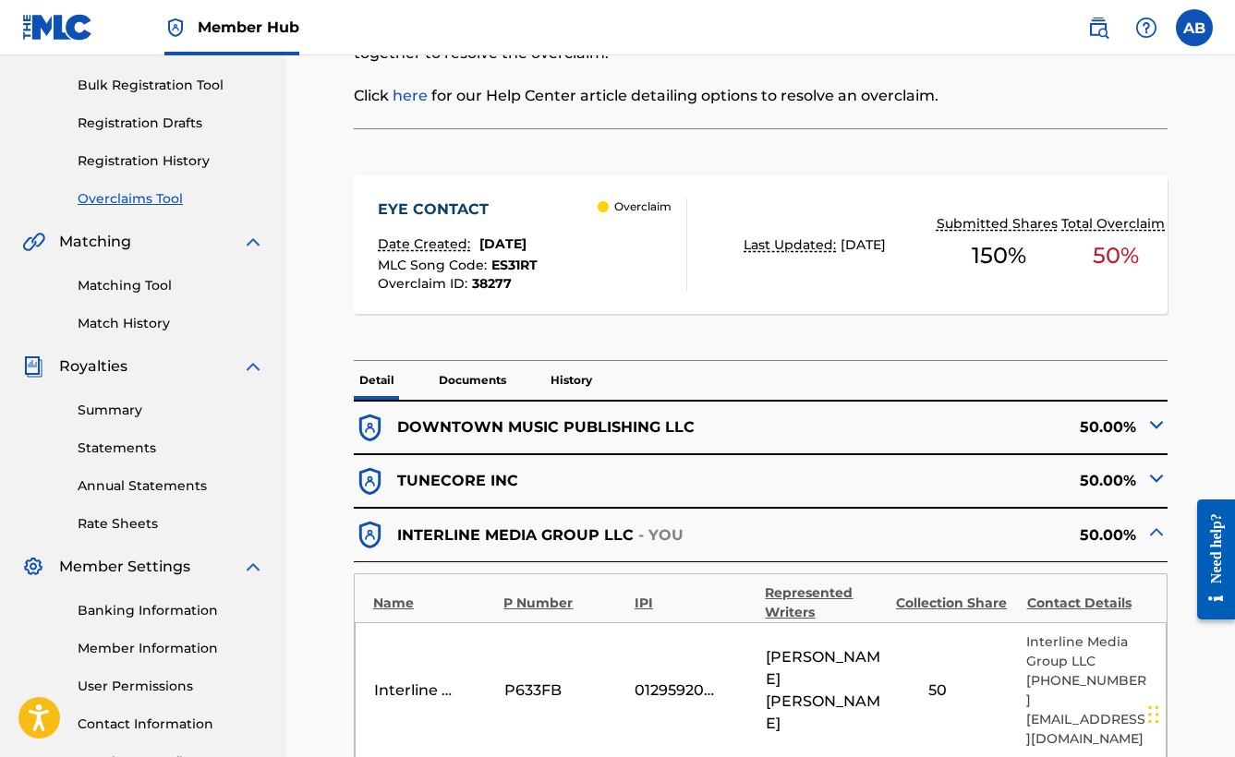
click at [453, 283] on span "Overclaim ID :" at bounding box center [425, 283] width 94 height 17
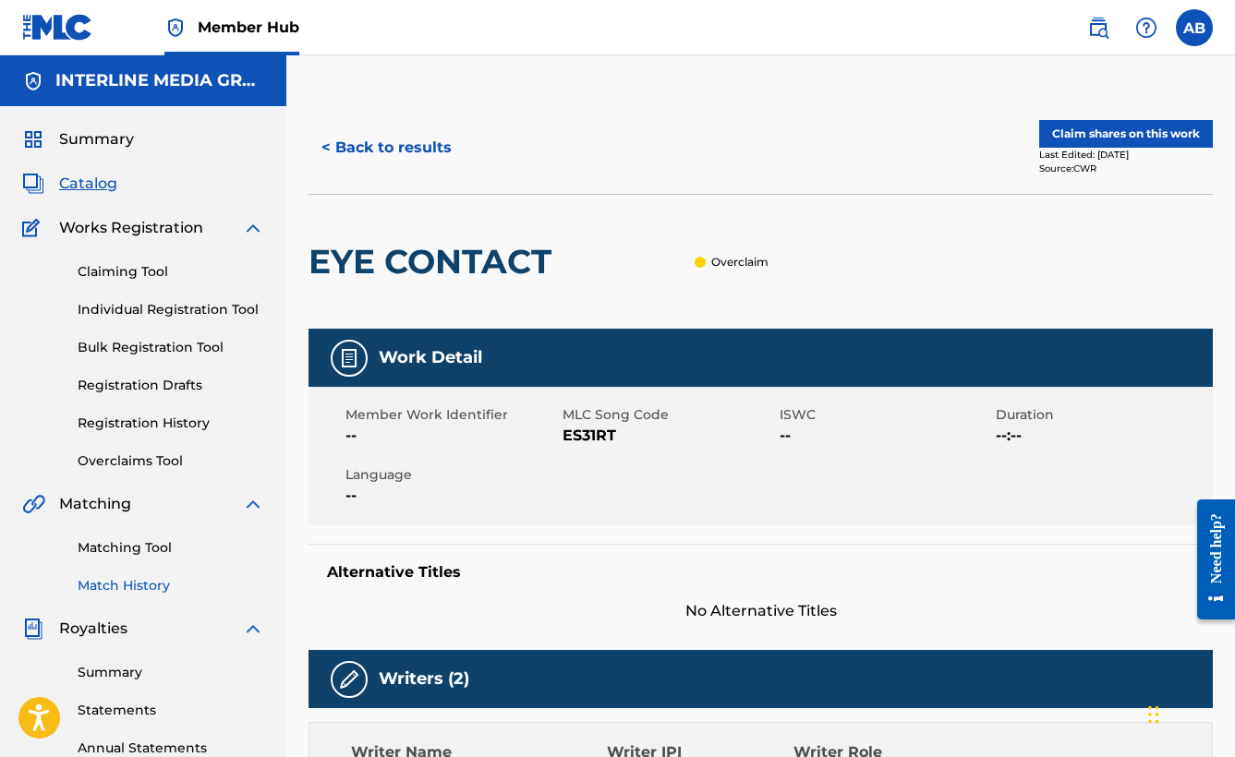
scroll to position [107, 0]
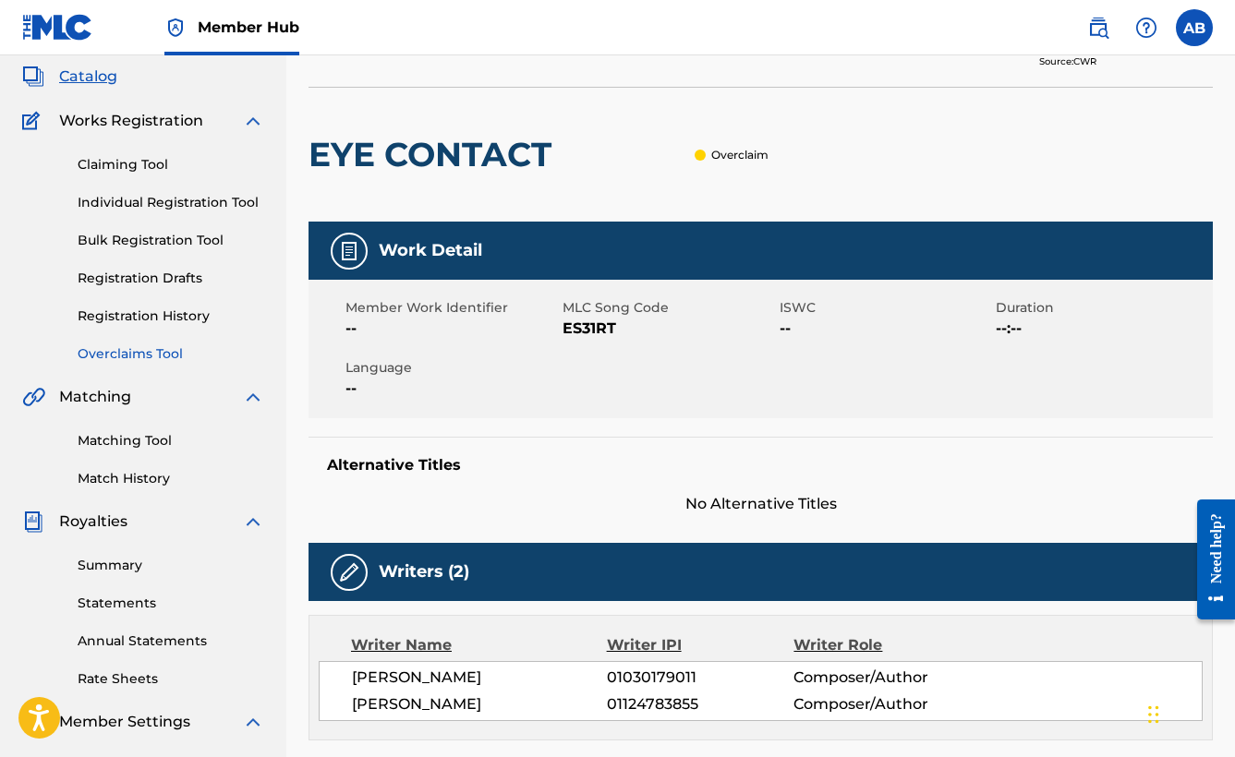
click at [132, 357] on link "Overclaims Tool" at bounding box center [171, 354] width 187 height 19
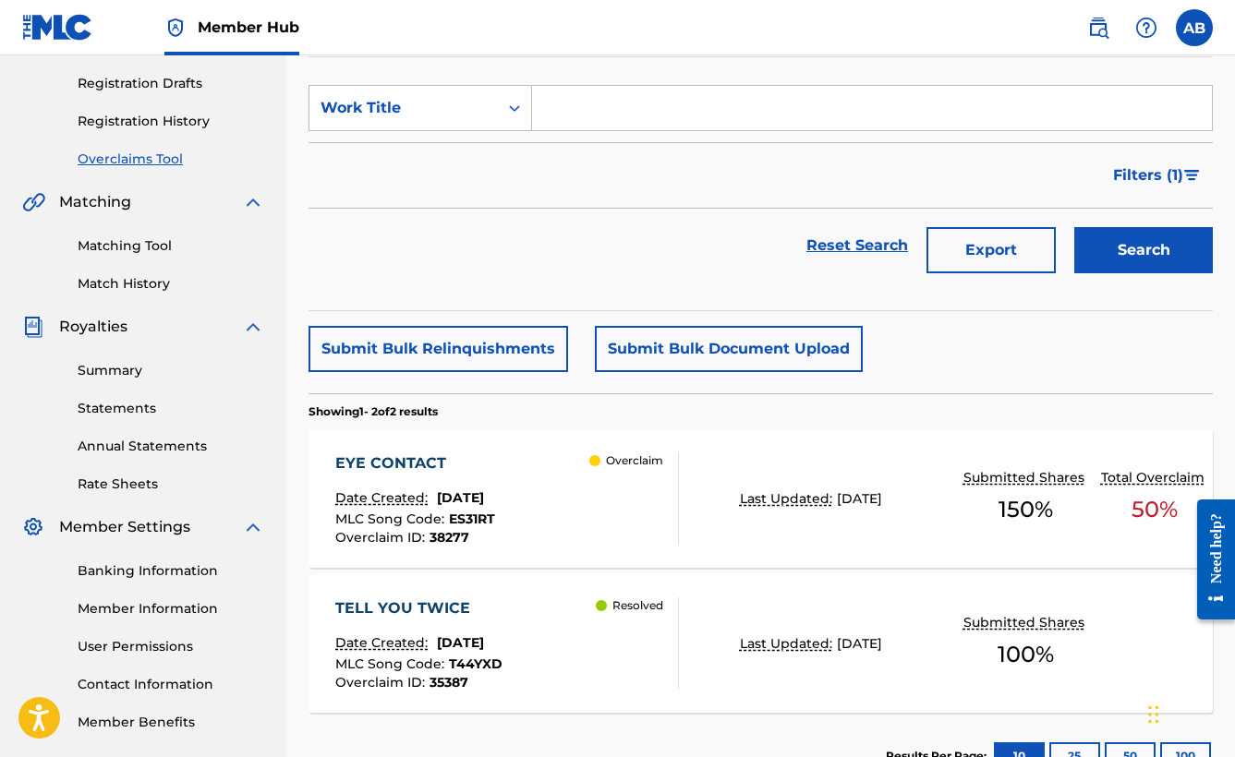
scroll to position [433, 0]
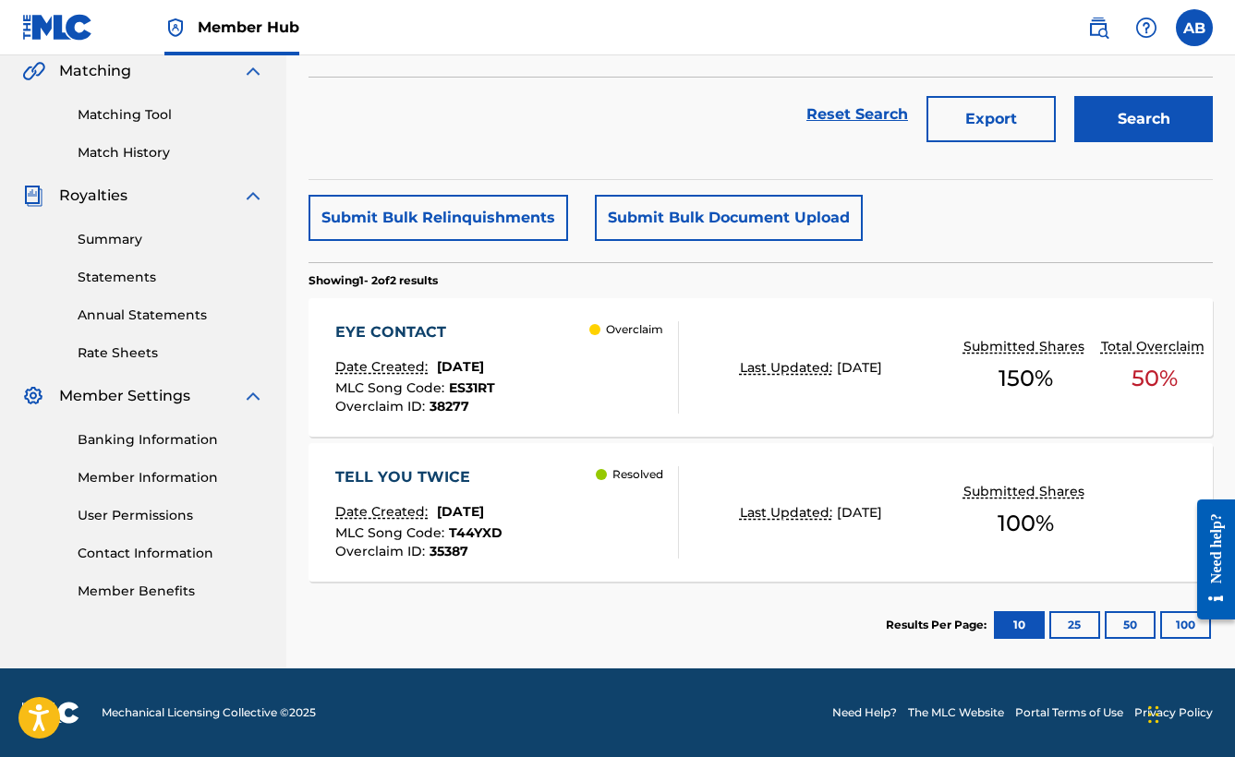
click at [728, 165] on section "SearchWithCriteriafa827a7e-8dd4-4b1b-8131-d3b071d8b6a0 Work Title Filter Status…" at bounding box center [761, 52] width 904 height 255
click at [1063, 228] on div "Submit Bulk Relinquishments Submit Bulk Document Upload" at bounding box center [761, 218] width 904 height 46
click at [594, 142] on div "Reset Search Export Search" at bounding box center [761, 115] width 904 height 74
click at [596, 135] on div "Reset Search Export Search" at bounding box center [761, 115] width 904 height 74
click at [668, 89] on div "Reset Search Export Search" at bounding box center [761, 115] width 904 height 74
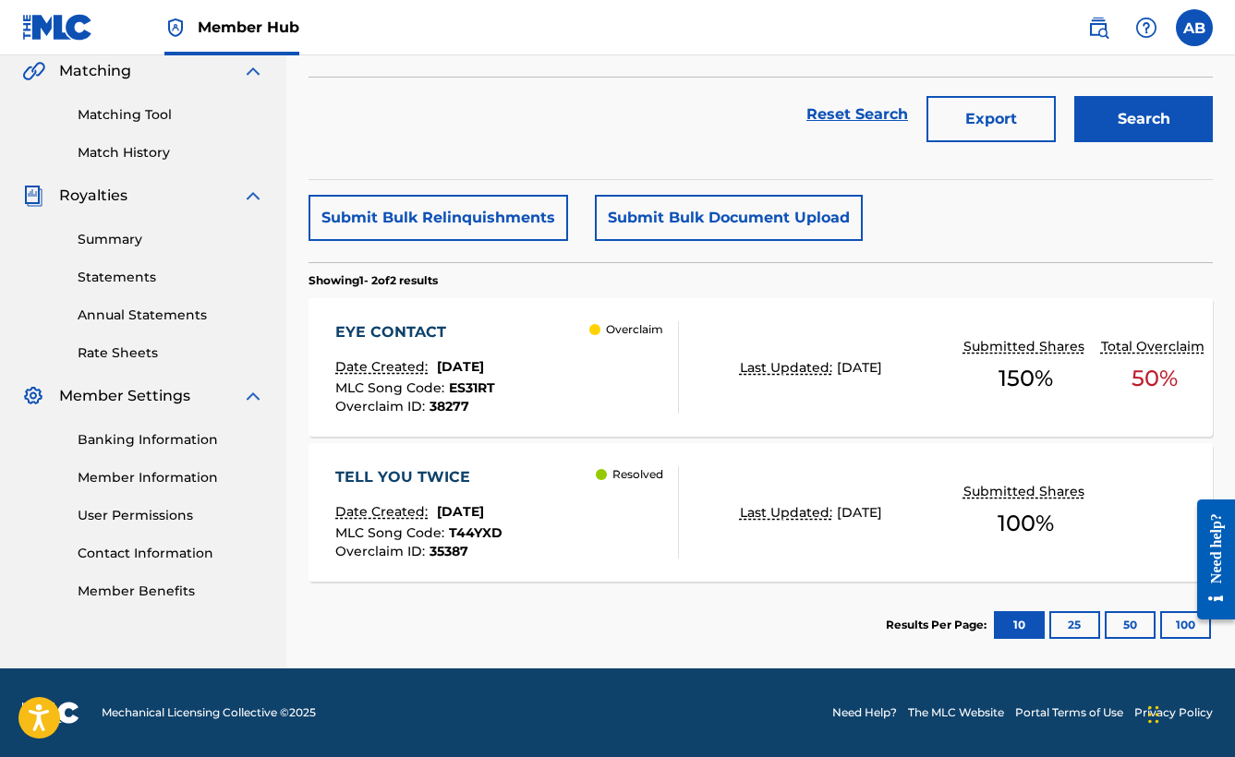
click at [436, 346] on div "EYE CONTACT Date Created: [DATE] MLC Song Code : ES31RT Overclaim ID : 38277" at bounding box center [415, 367] width 160 height 92
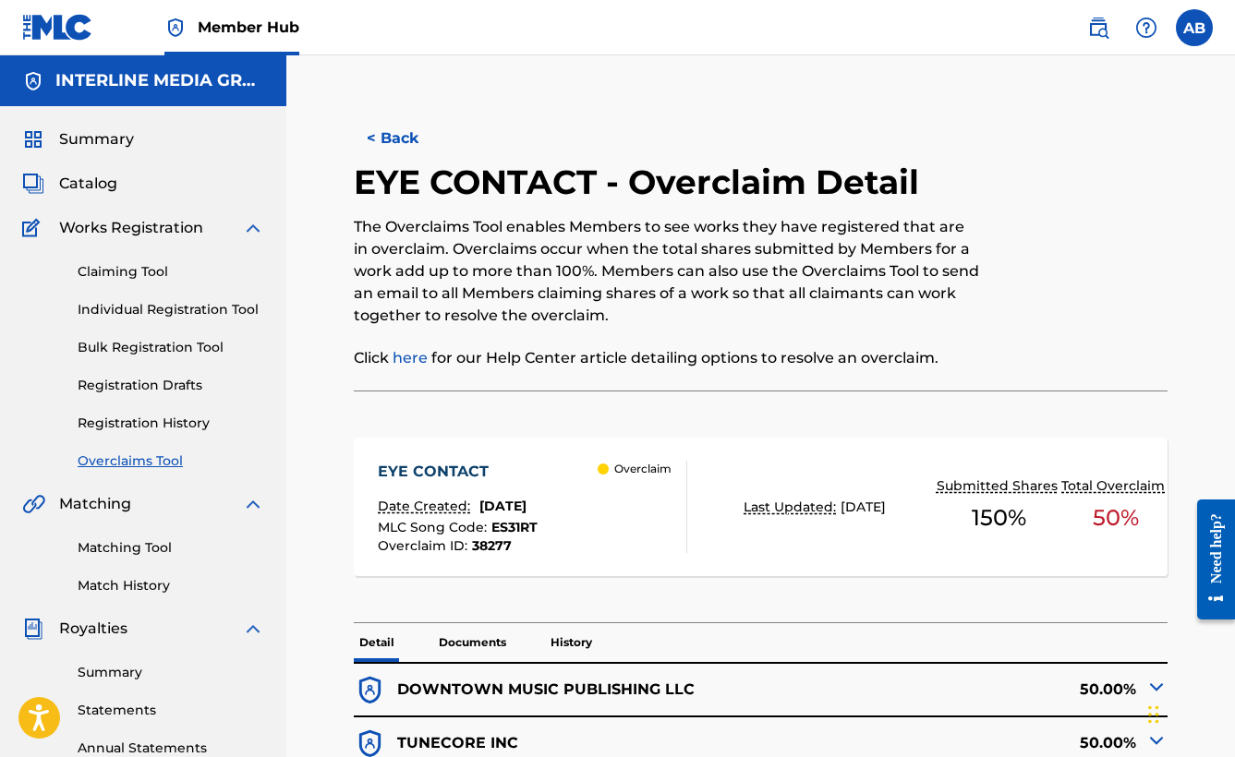
click at [1035, 295] on div at bounding box center [1074, 276] width 188 height 229
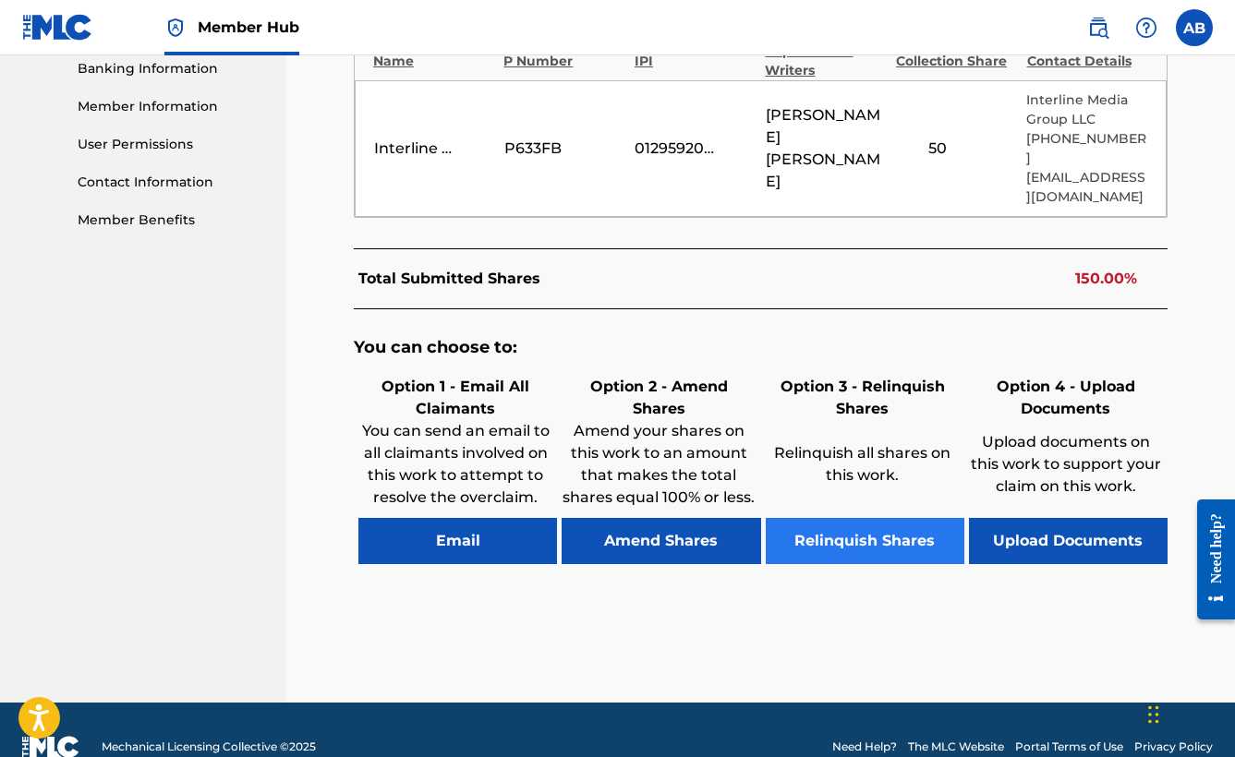
scroll to position [817, 0]
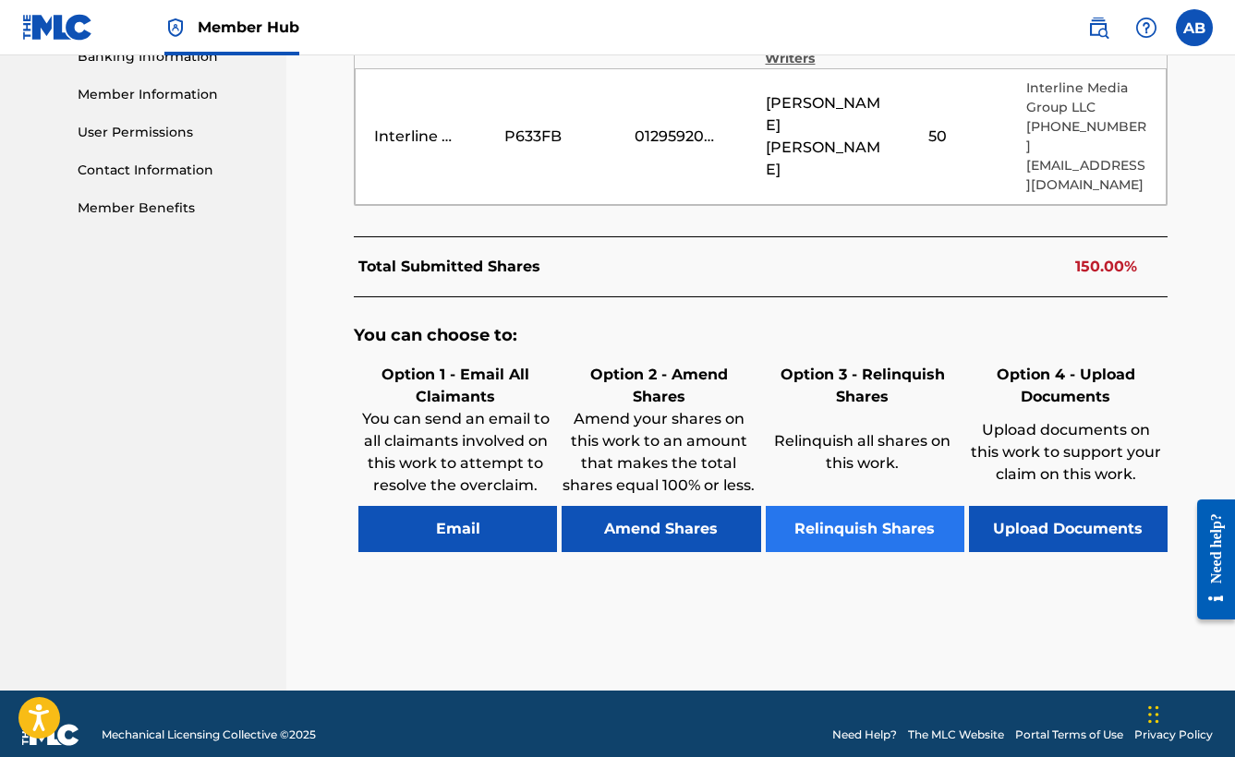
click at [871, 521] on button "Relinquish Shares" at bounding box center [865, 529] width 199 height 46
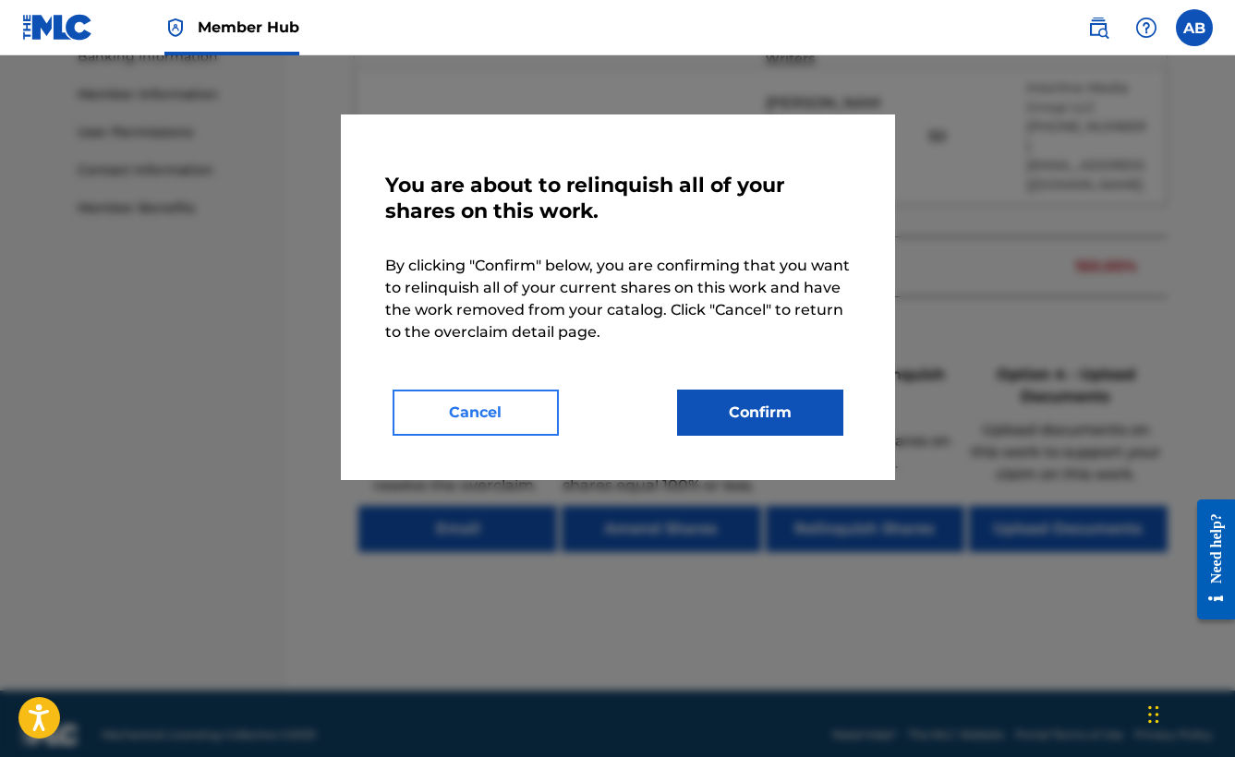
click at [492, 421] on button "Cancel" at bounding box center [476, 413] width 166 height 46
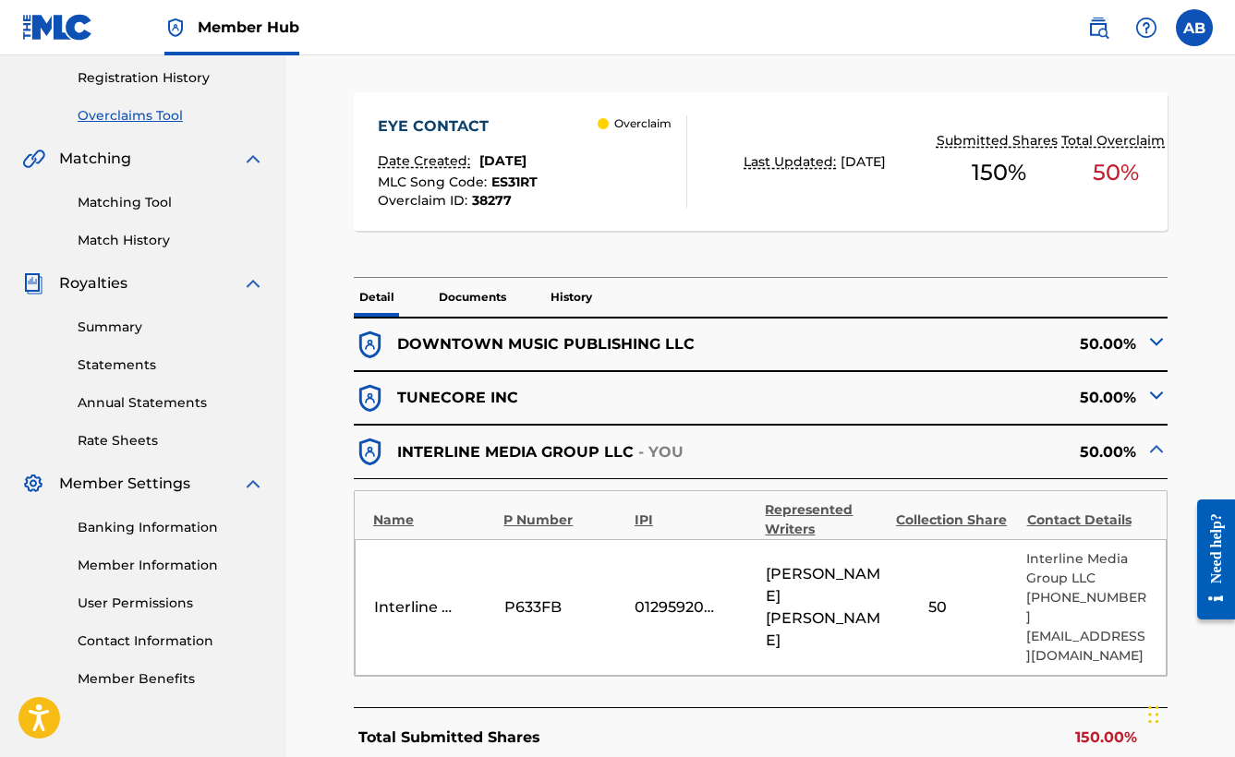
scroll to position [819, 0]
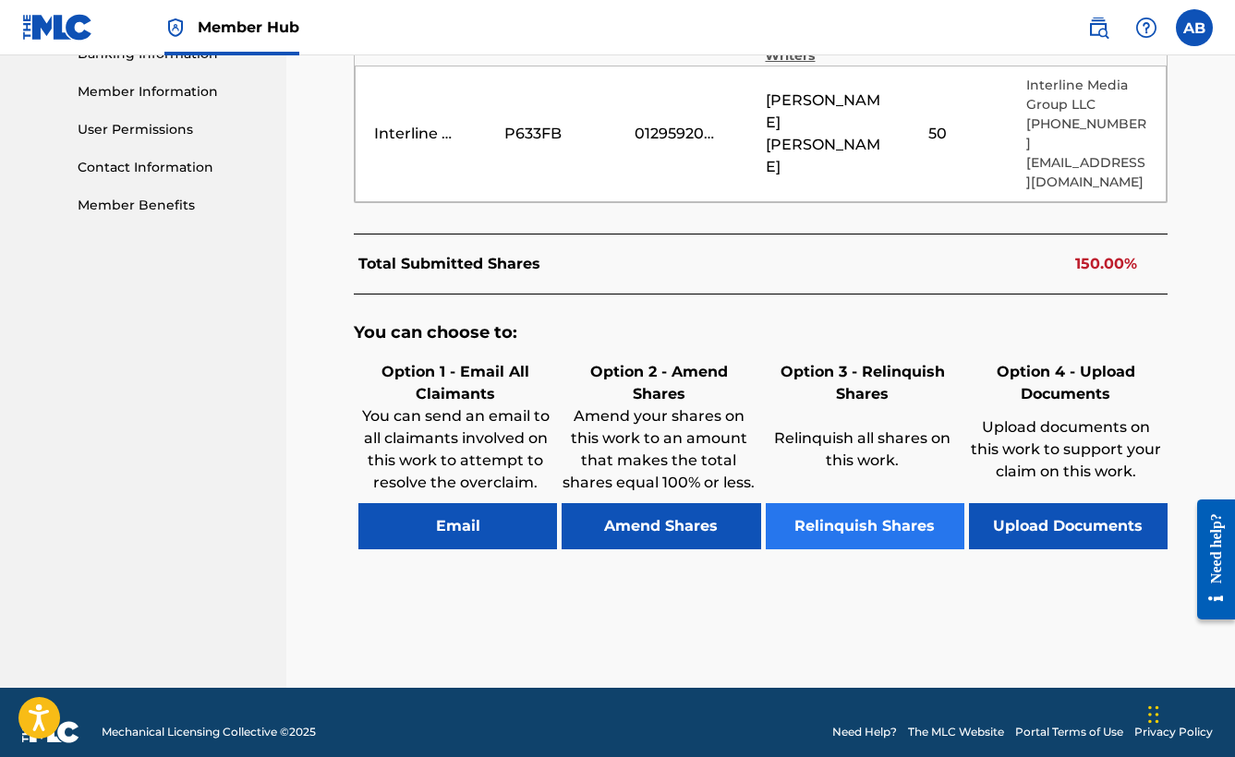
click at [905, 526] on button "Relinquish Shares" at bounding box center [865, 526] width 199 height 46
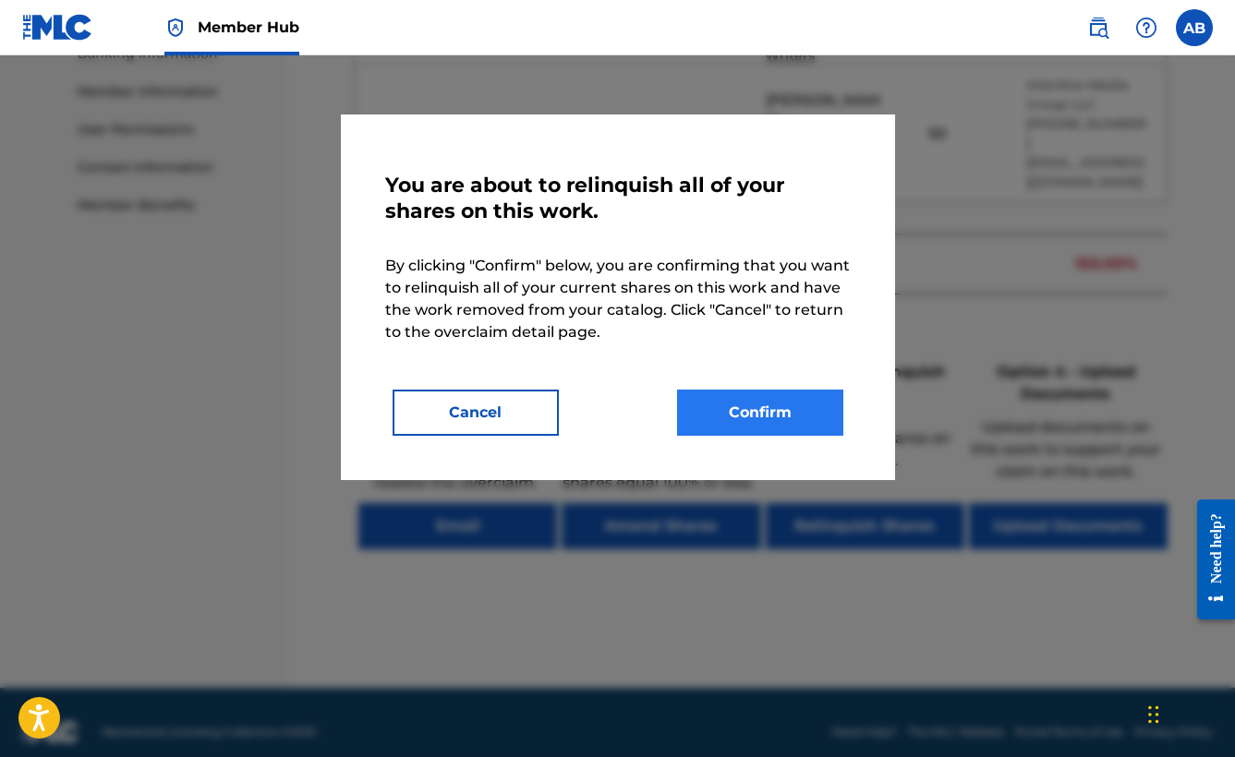
click at [803, 421] on button "Confirm" at bounding box center [760, 413] width 166 height 46
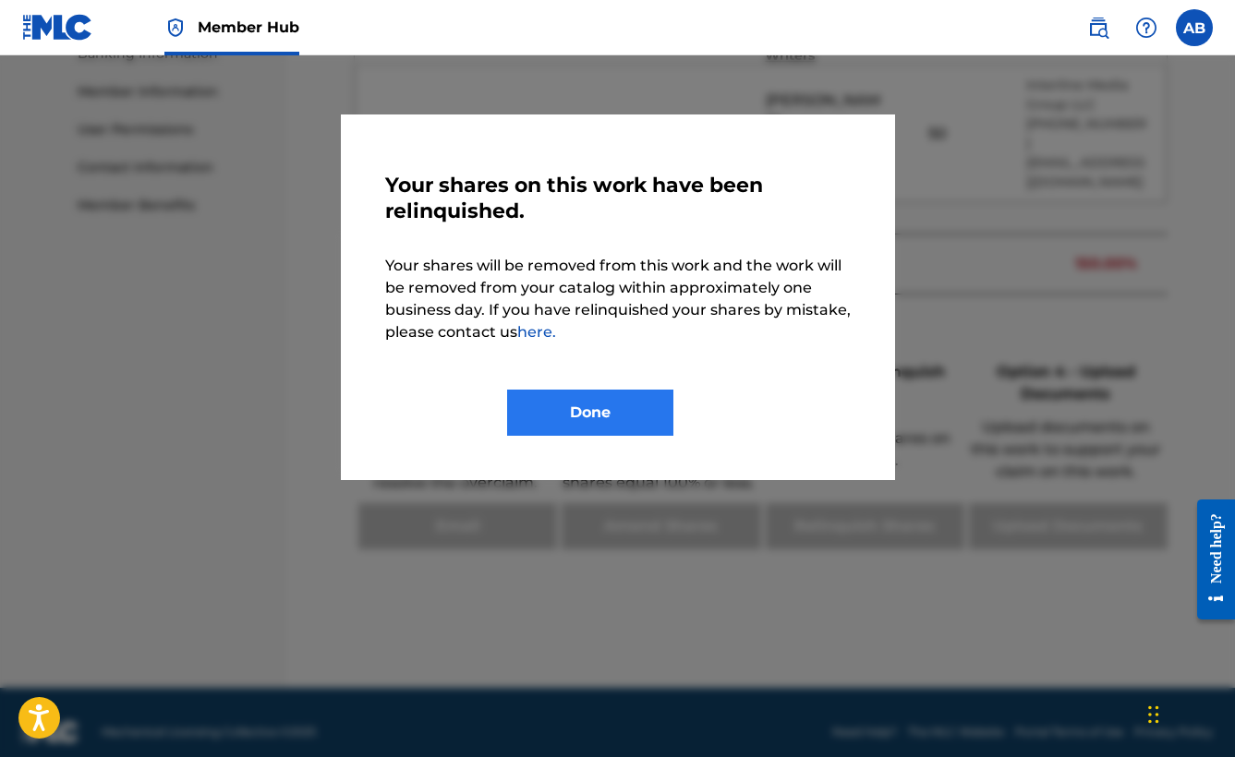
click at [597, 427] on button "Done" at bounding box center [590, 413] width 166 height 46
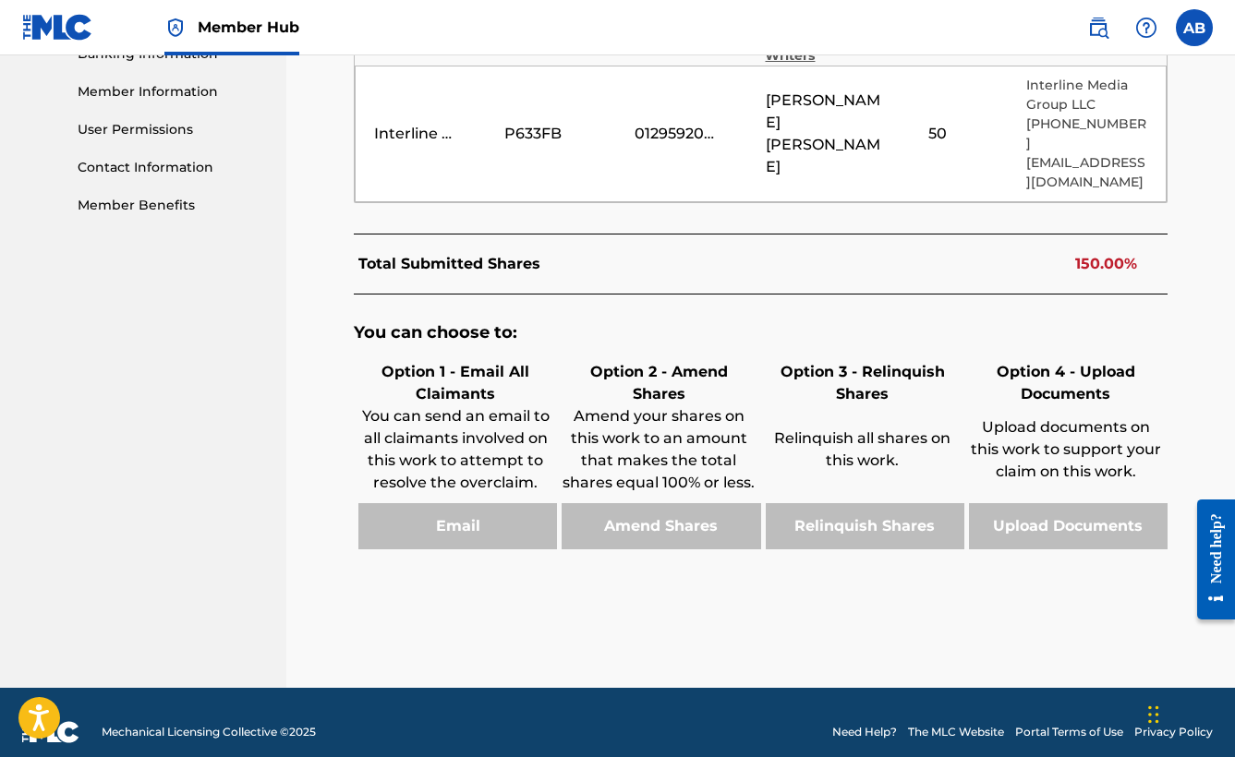
scroll to position [0, 0]
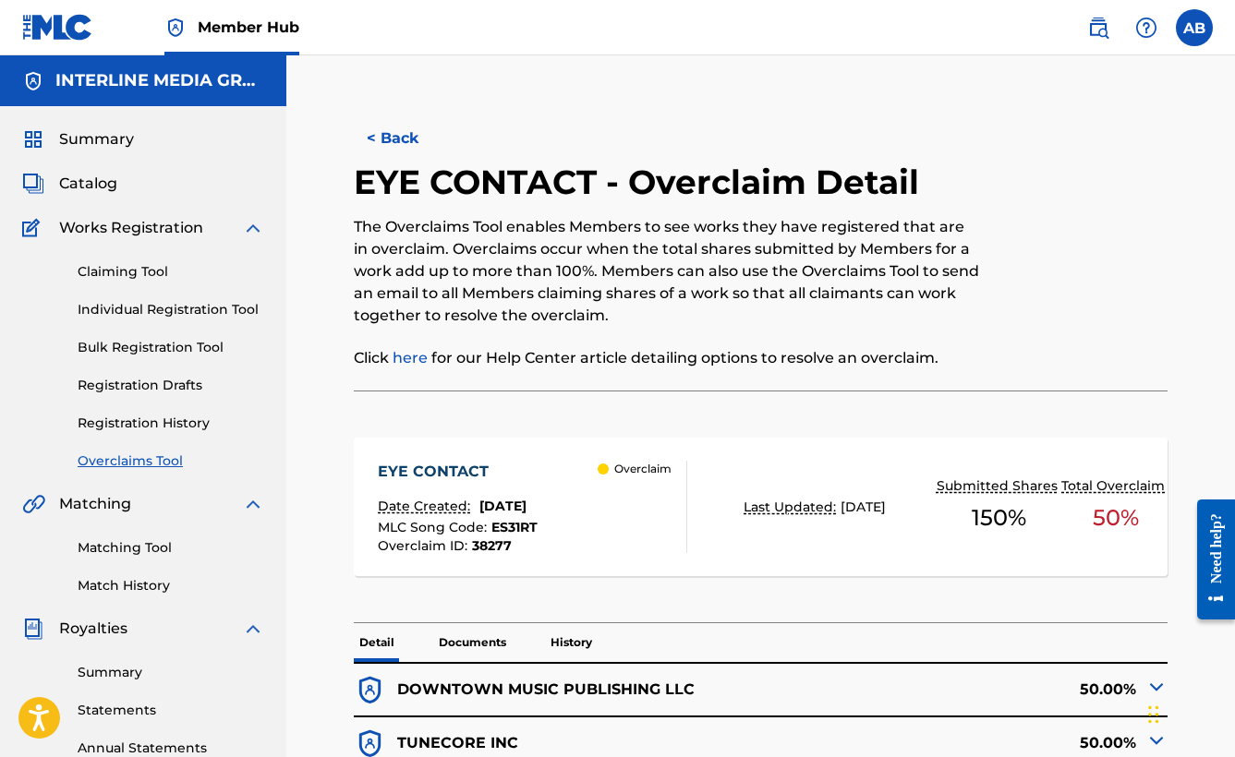
click at [162, 458] on link "Overclaims Tool" at bounding box center [171, 461] width 187 height 19
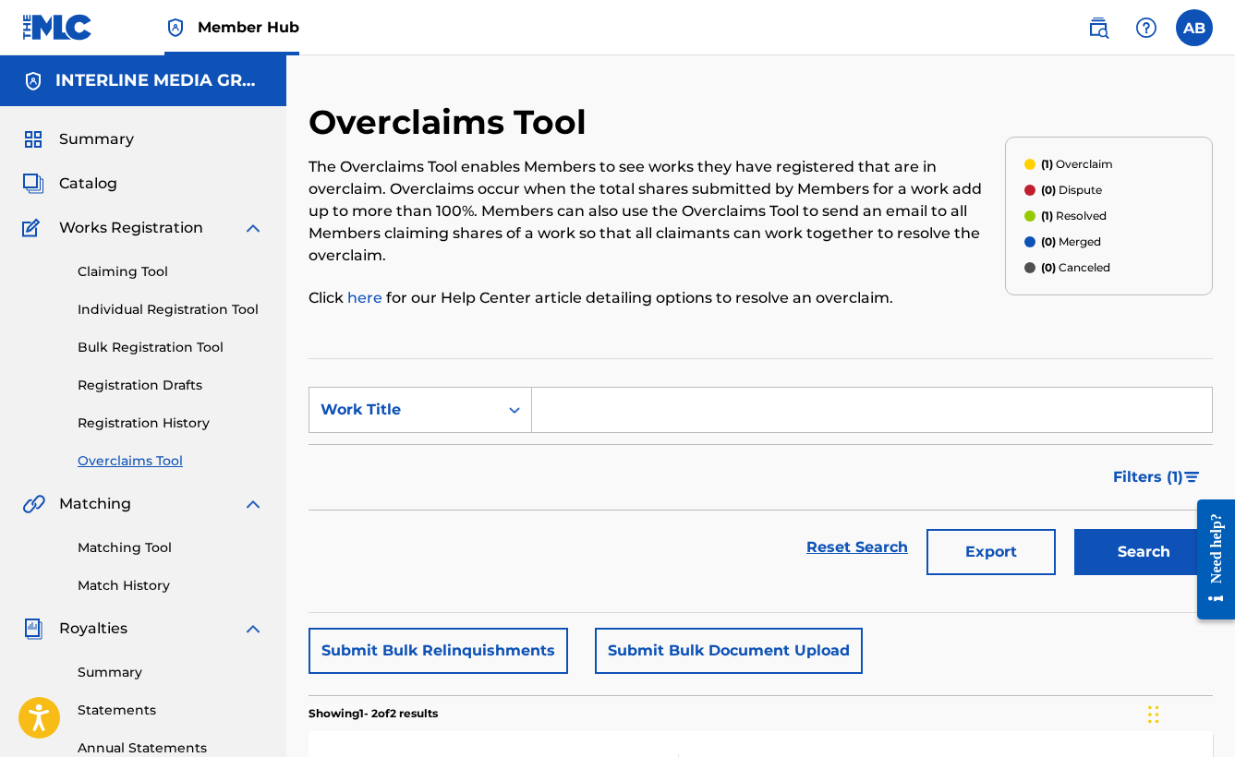
scroll to position [433, 0]
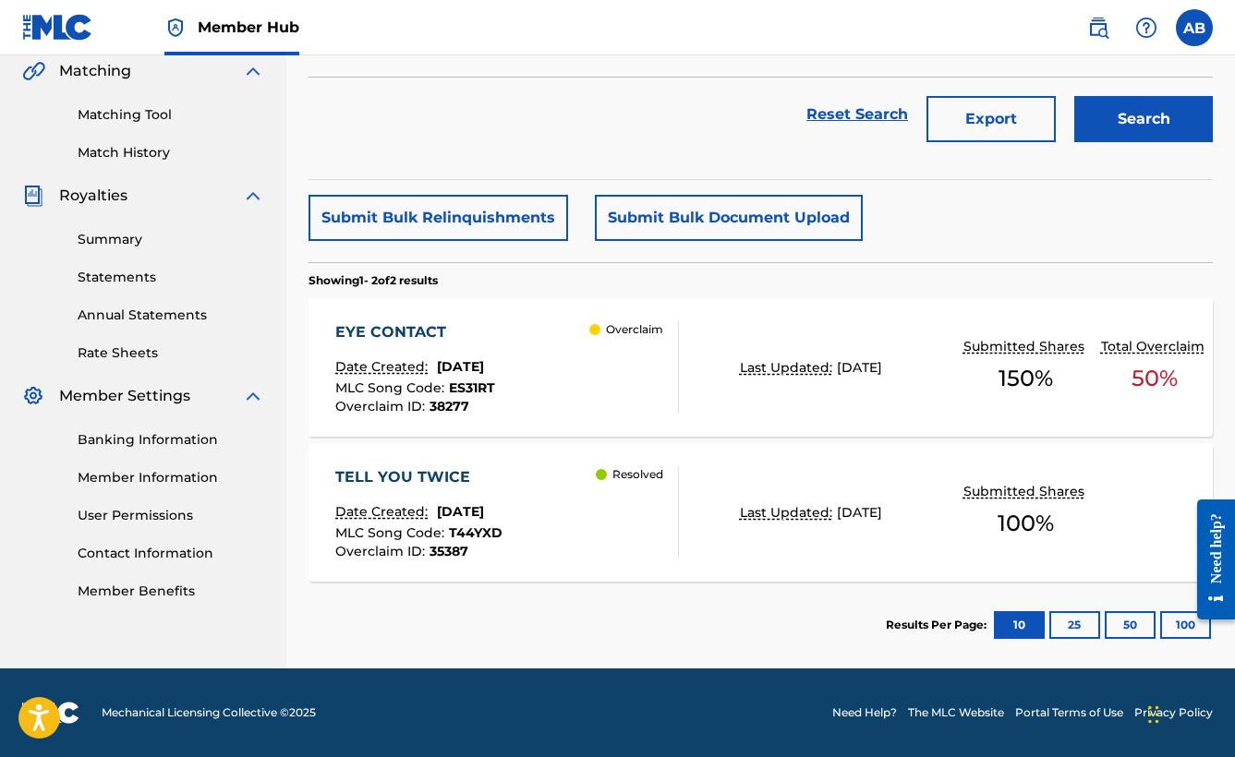
click at [684, 608] on section "Results Per Page: 10 25 50 100" at bounding box center [761, 625] width 904 height 87
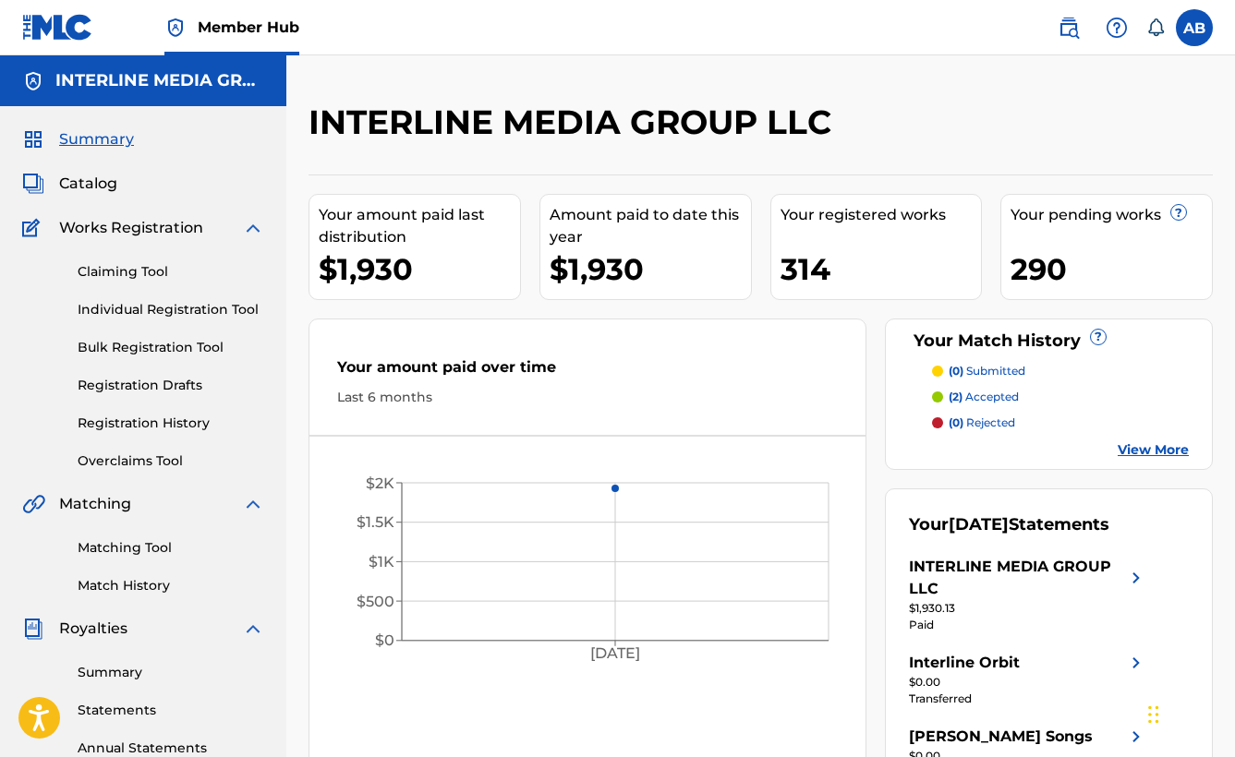
click at [914, 154] on div "INTERLINE MEDIA GROUP LLC" at bounding box center [657, 129] width 696 height 55
click at [94, 269] on link "Claiming Tool" at bounding box center [171, 271] width 187 height 19
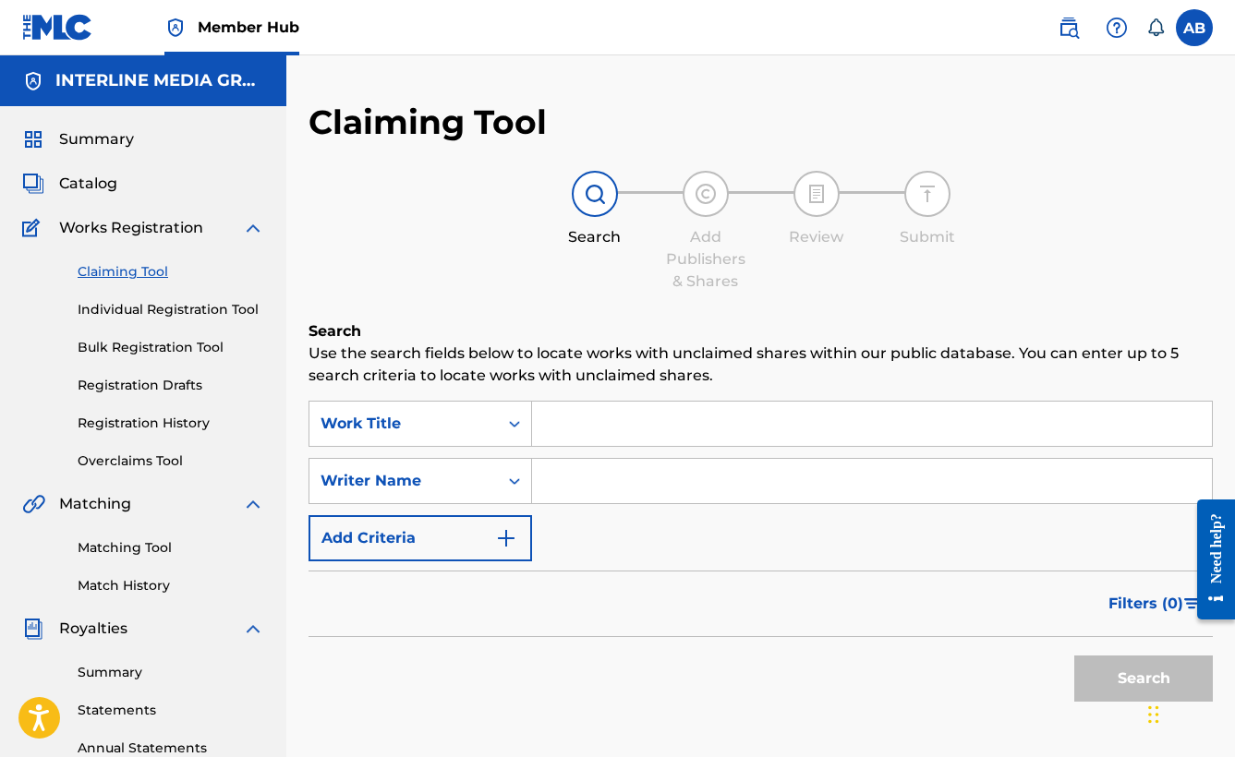
click at [75, 348] on div "Claiming Tool Individual Registration Tool Bulk Registration Tool Registration …" at bounding box center [143, 355] width 242 height 232
click at [112, 346] on link "Bulk Registration Tool" at bounding box center [171, 347] width 187 height 19
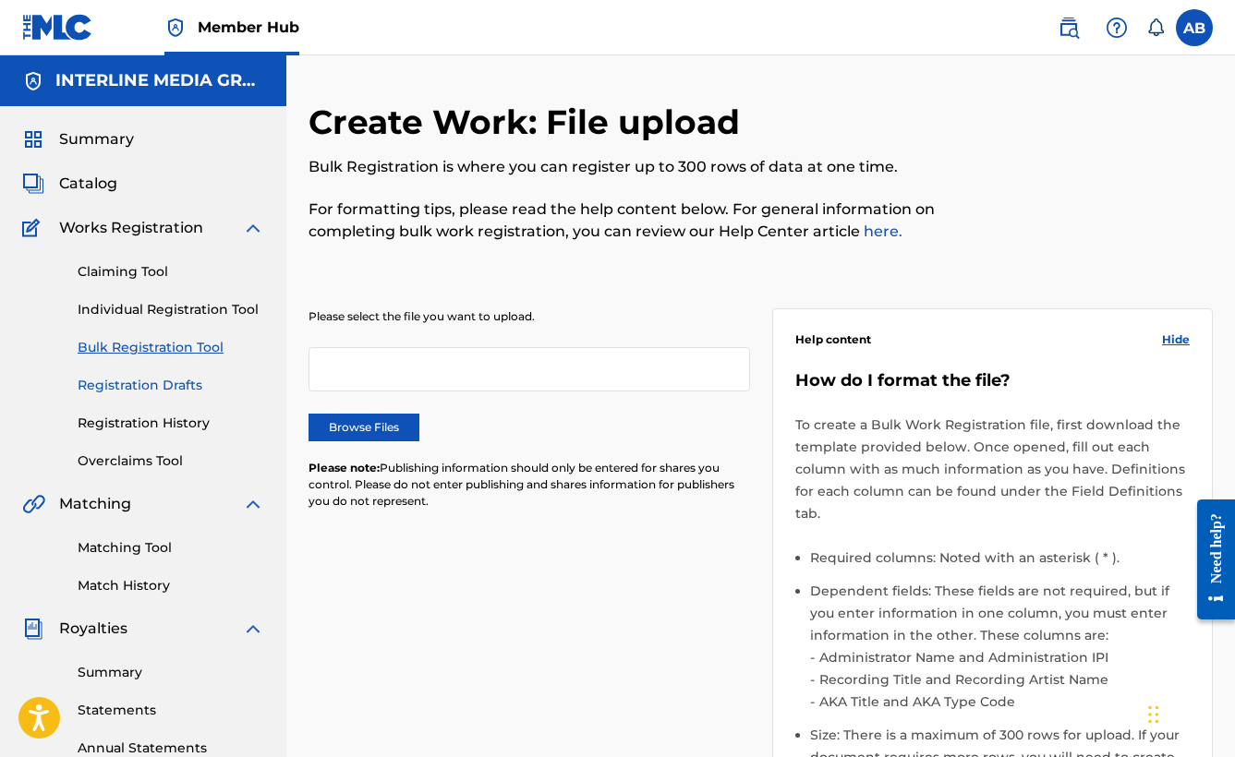
click at [177, 388] on link "Registration Drafts" at bounding box center [171, 385] width 187 height 19
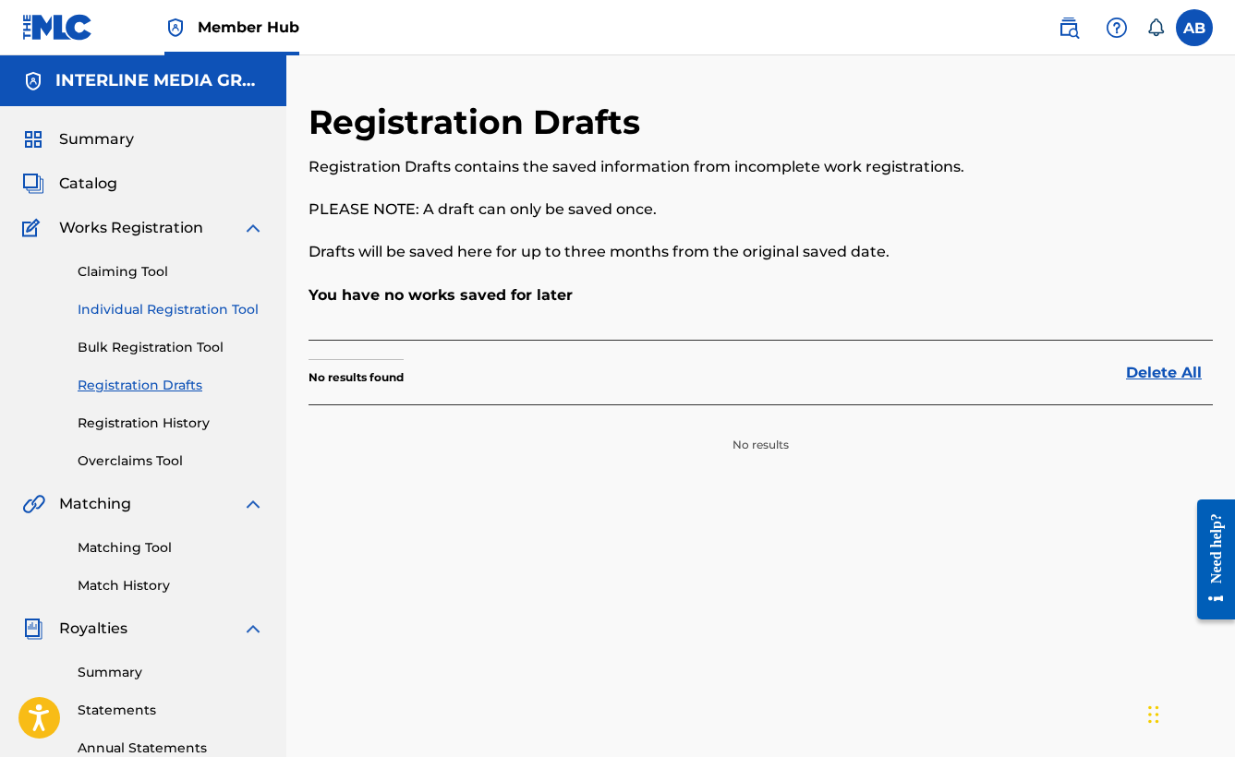
click at [170, 310] on link "Individual Registration Tool" at bounding box center [171, 309] width 187 height 19
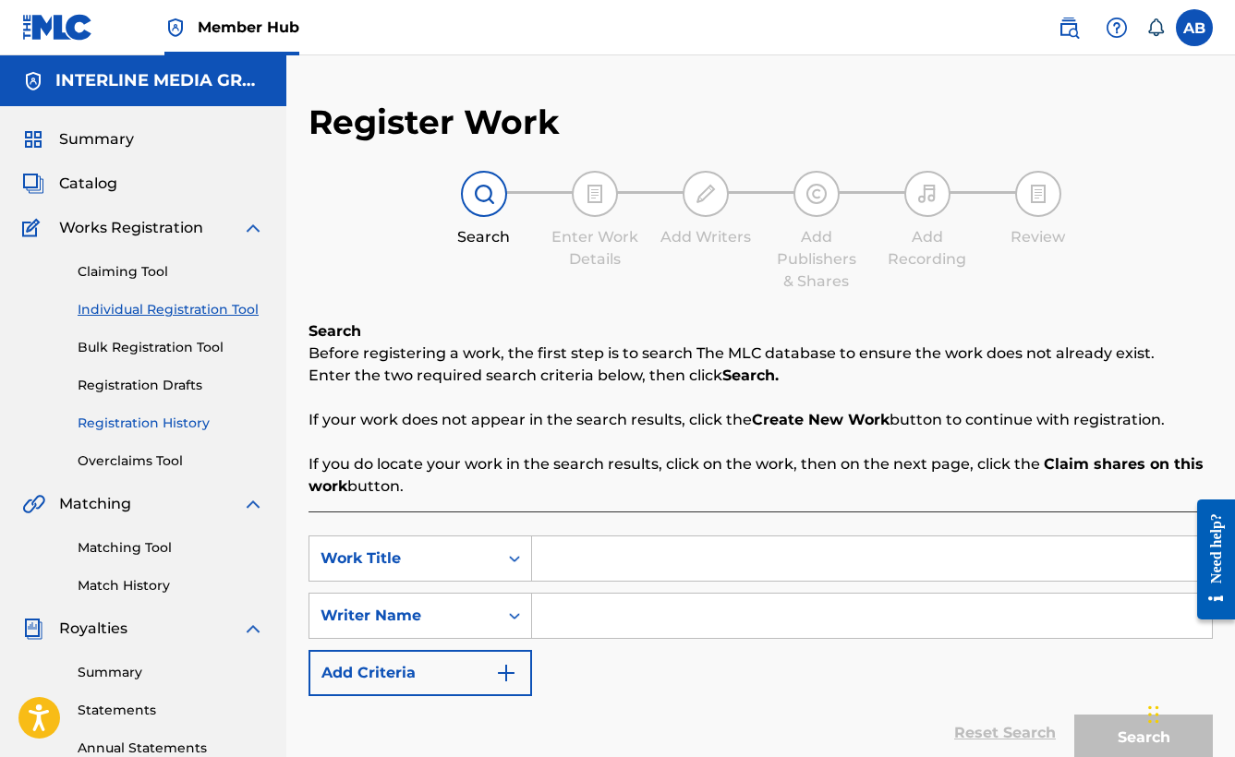
click at [170, 415] on link "Registration History" at bounding box center [171, 423] width 187 height 19
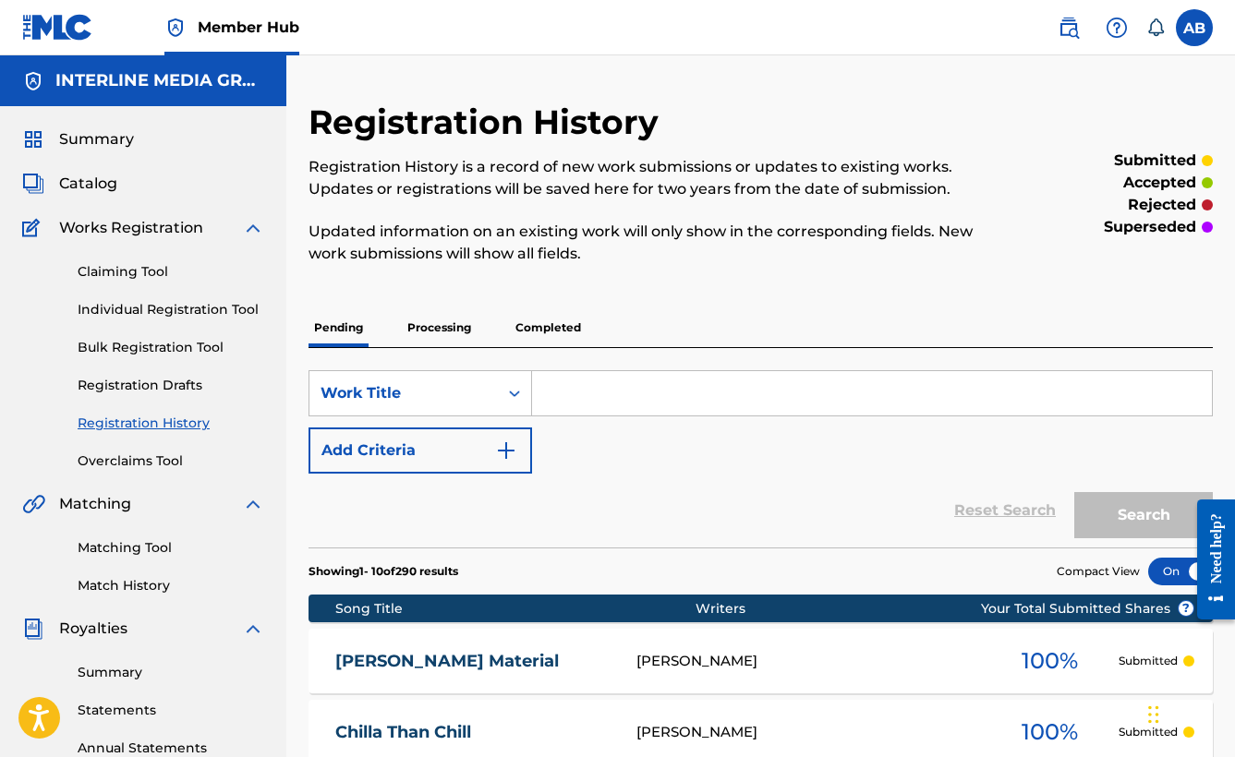
drag, startPoint x: 719, startPoint y: 331, endPoint x: 672, endPoint y: 340, distance: 48.0
click at [718, 331] on div "Pending Processing Completed" at bounding box center [761, 328] width 904 height 39
click at [413, 331] on p "Processing" at bounding box center [439, 328] width 75 height 39
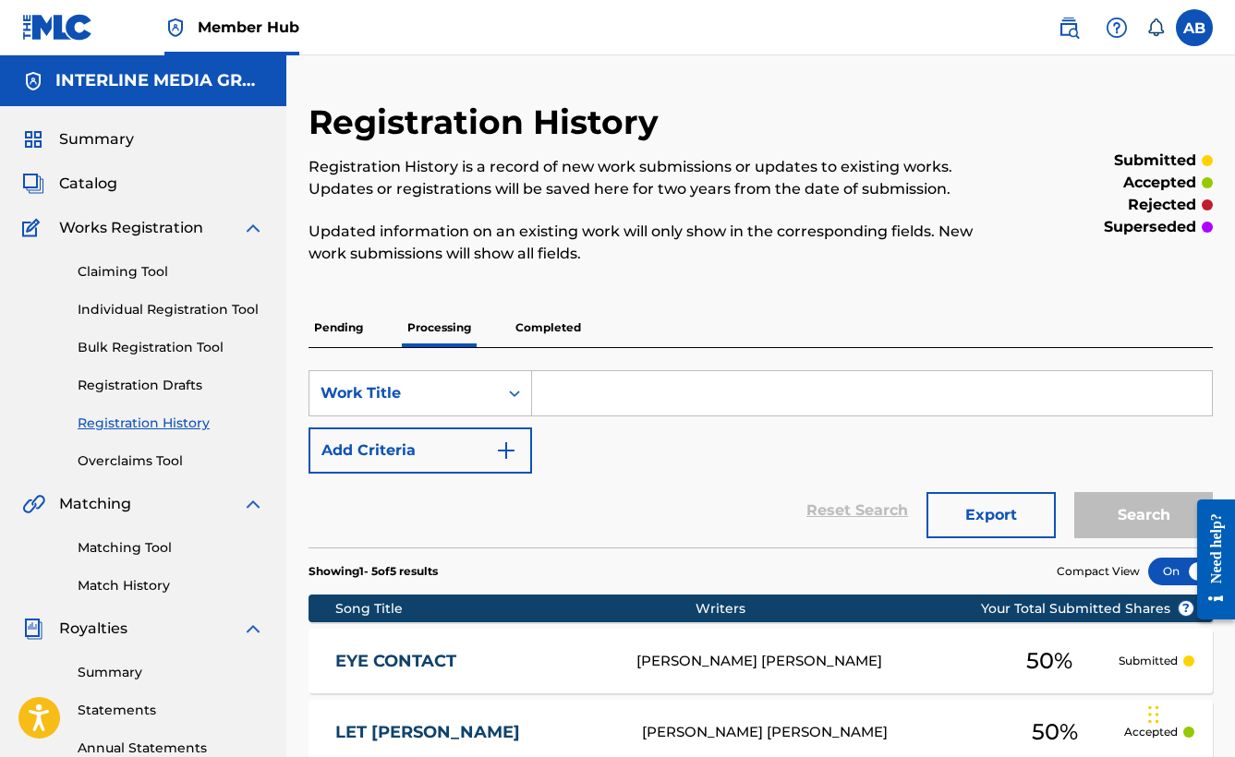
click at [534, 327] on p "Completed" at bounding box center [548, 328] width 77 height 39
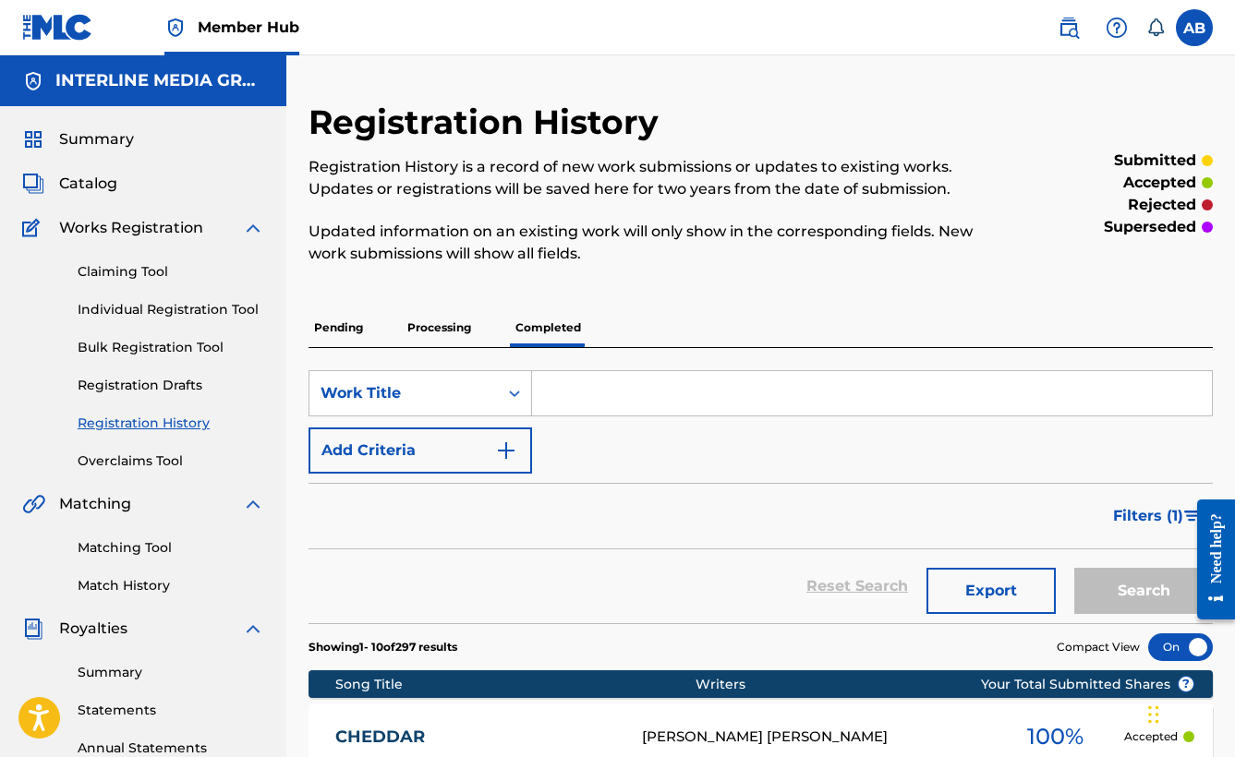
click at [414, 332] on p "Processing" at bounding box center [439, 328] width 75 height 39
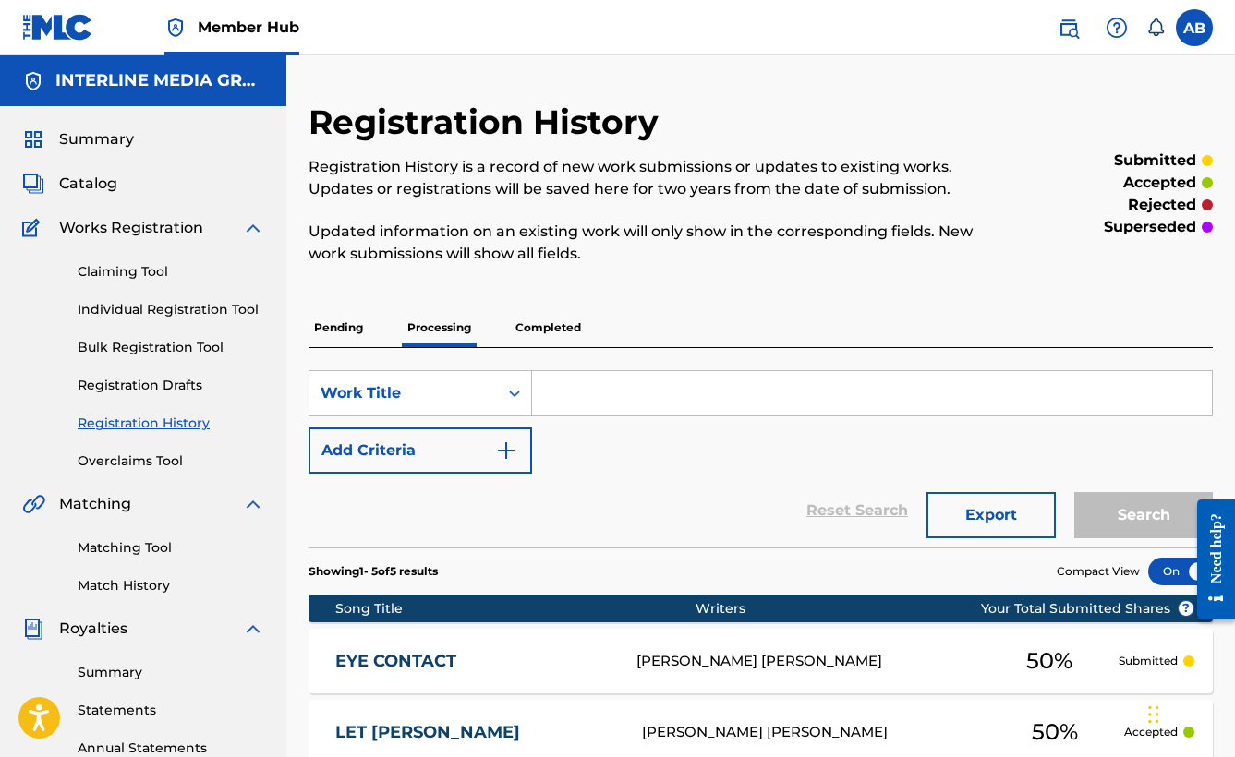
click at [325, 336] on p "Pending" at bounding box center [339, 328] width 60 height 39
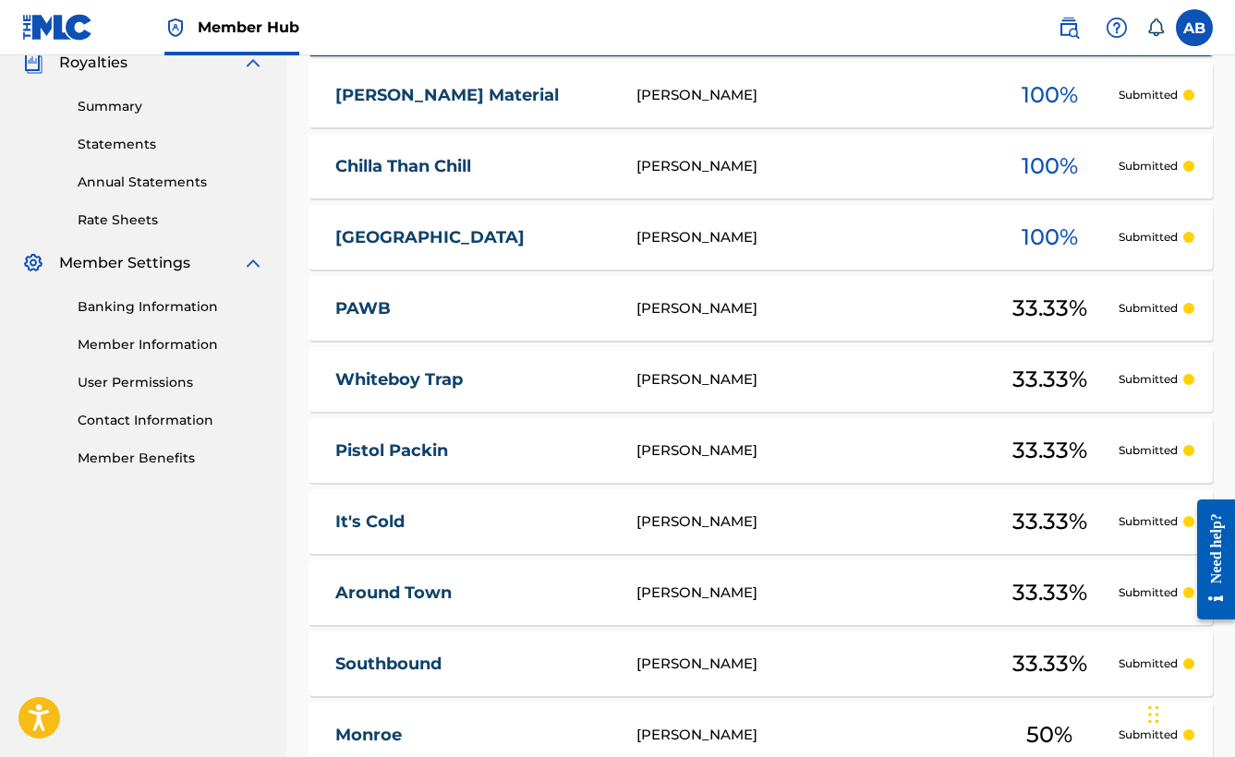
scroll to position [790, 0]
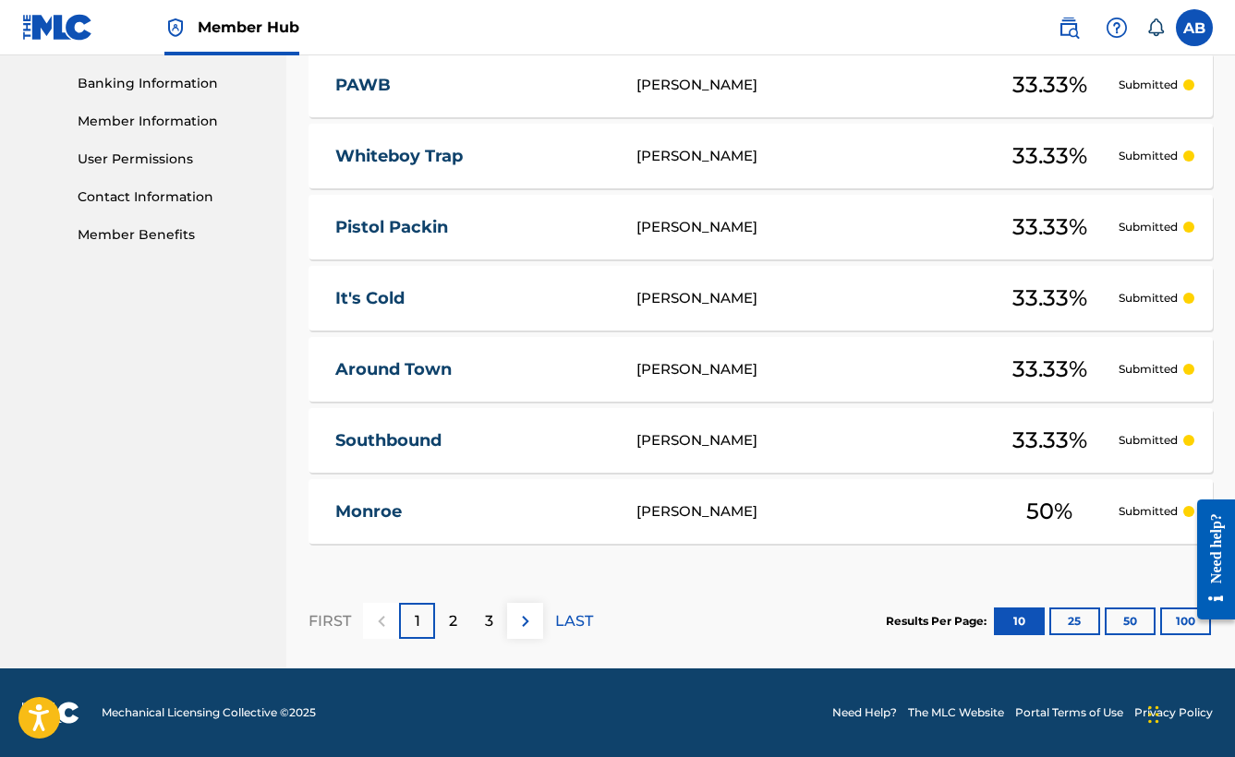
click at [665, 575] on section "FIRST 1 2 3 LAST Results Per Page: 10 25 50 100" at bounding box center [761, 621] width 904 height 95
click at [356, 563] on div "Showing 1 - 10 of 290 results Compact View Song Title Writers ? Your Total Subm…" at bounding box center [761, 213] width 904 height 911
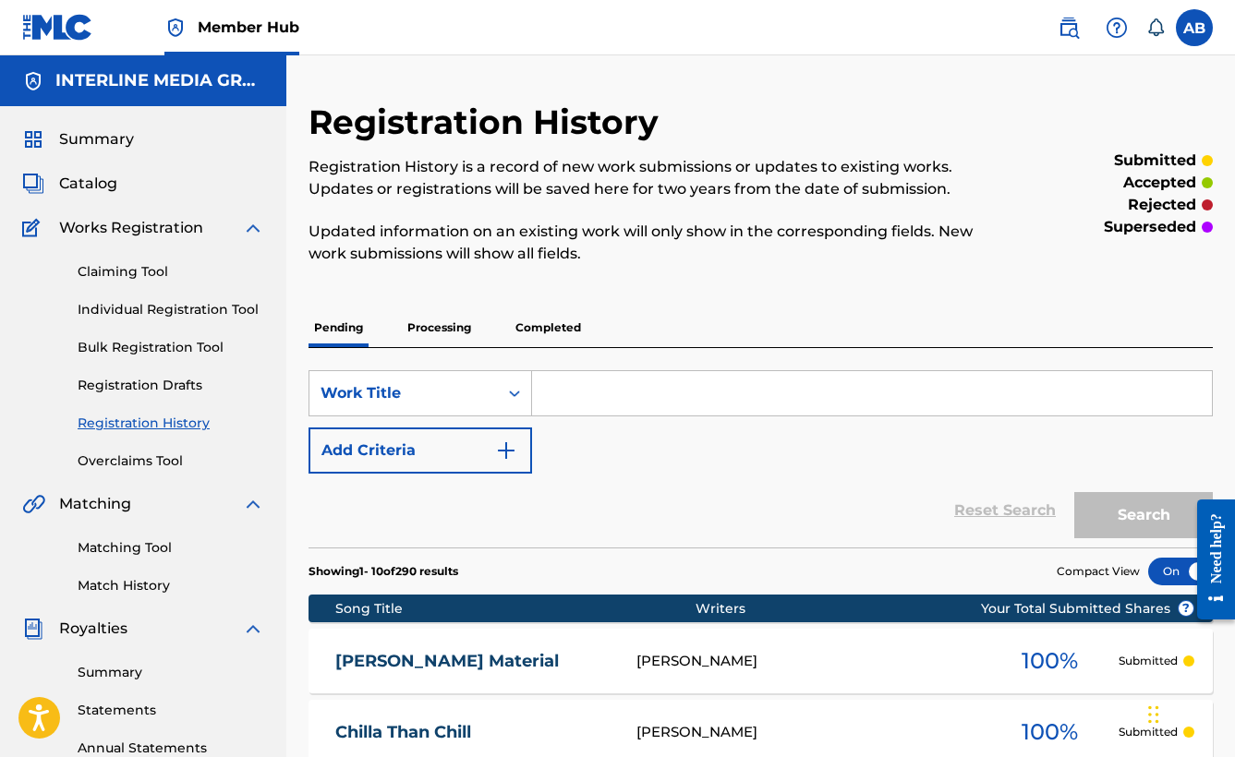
click at [790, 508] on div "Reset Search Search" at bounding box center [761, 511] width 904 height 74
click at [780, 269] on div "Registration History Registration History is a record of new work submissions o…" at bounding box center [657, 194] width 696 height 185
click at [781, 259] on p "Updated information on an existing work will only show in the corresponding fie…" at bounding box center [657, 243] width 696 height 44
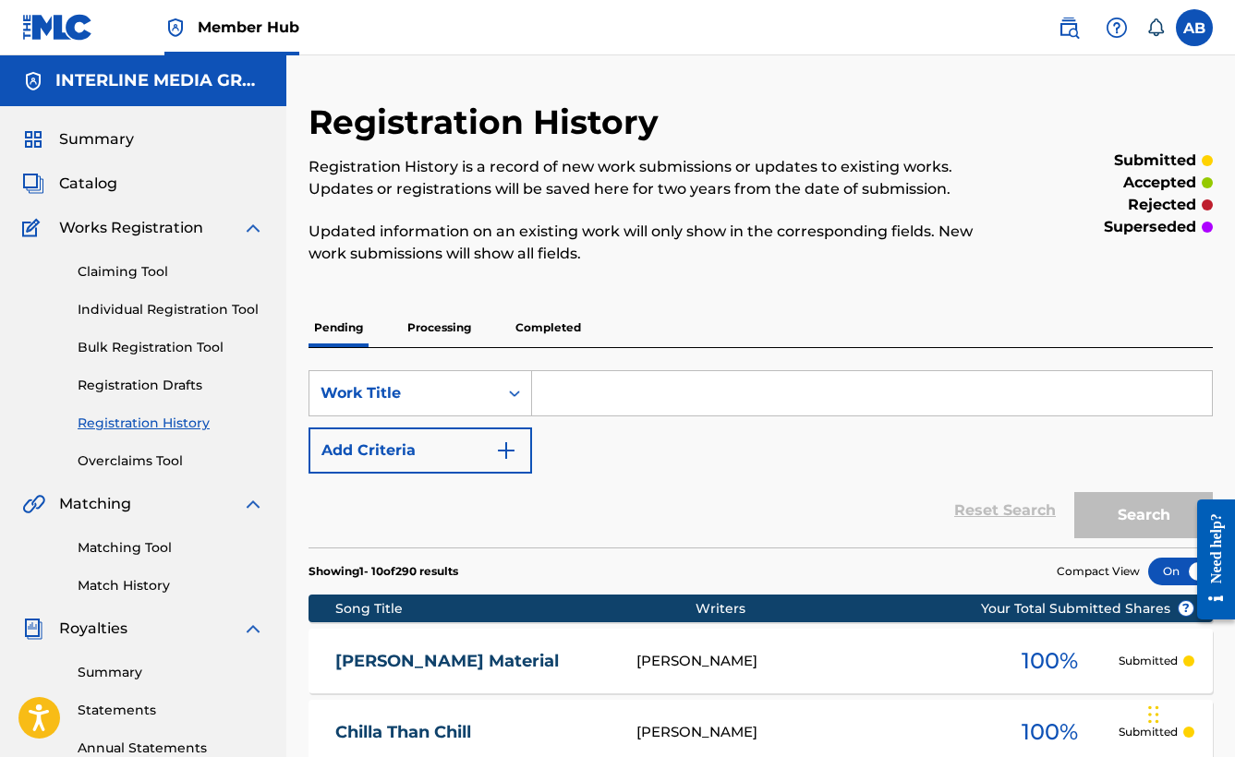
click at [782, 257] on p "Updated information on an existing work will only show in the corresponding fie…" at bounding box center [657, 243] width 696 height 44
click at [596, 239] on p "Updated information on an existing work will only show in the corresponding fie…" at bounding box center [657, 243] width 696 height 44
click at [593, 255] on p "Updated information on an existing work will only show in the corresponding fie…" at bounding box center [657, 243] width 696 height 44
